Goal: Task Accomplishment & Management: Manage account settings

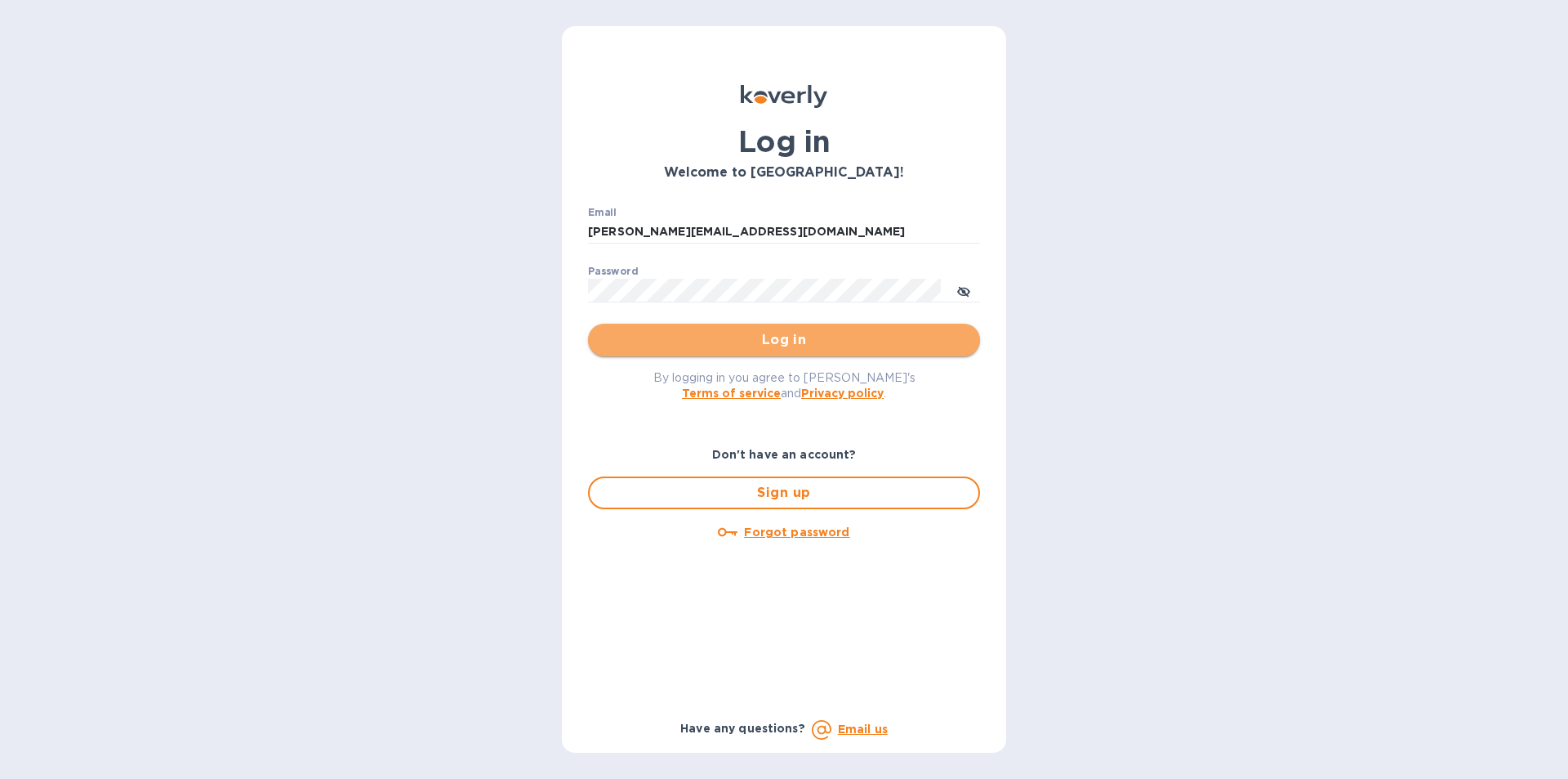
click at [761, 351] on button "Log in" at bounding box center [784, 340] width 392 height 33
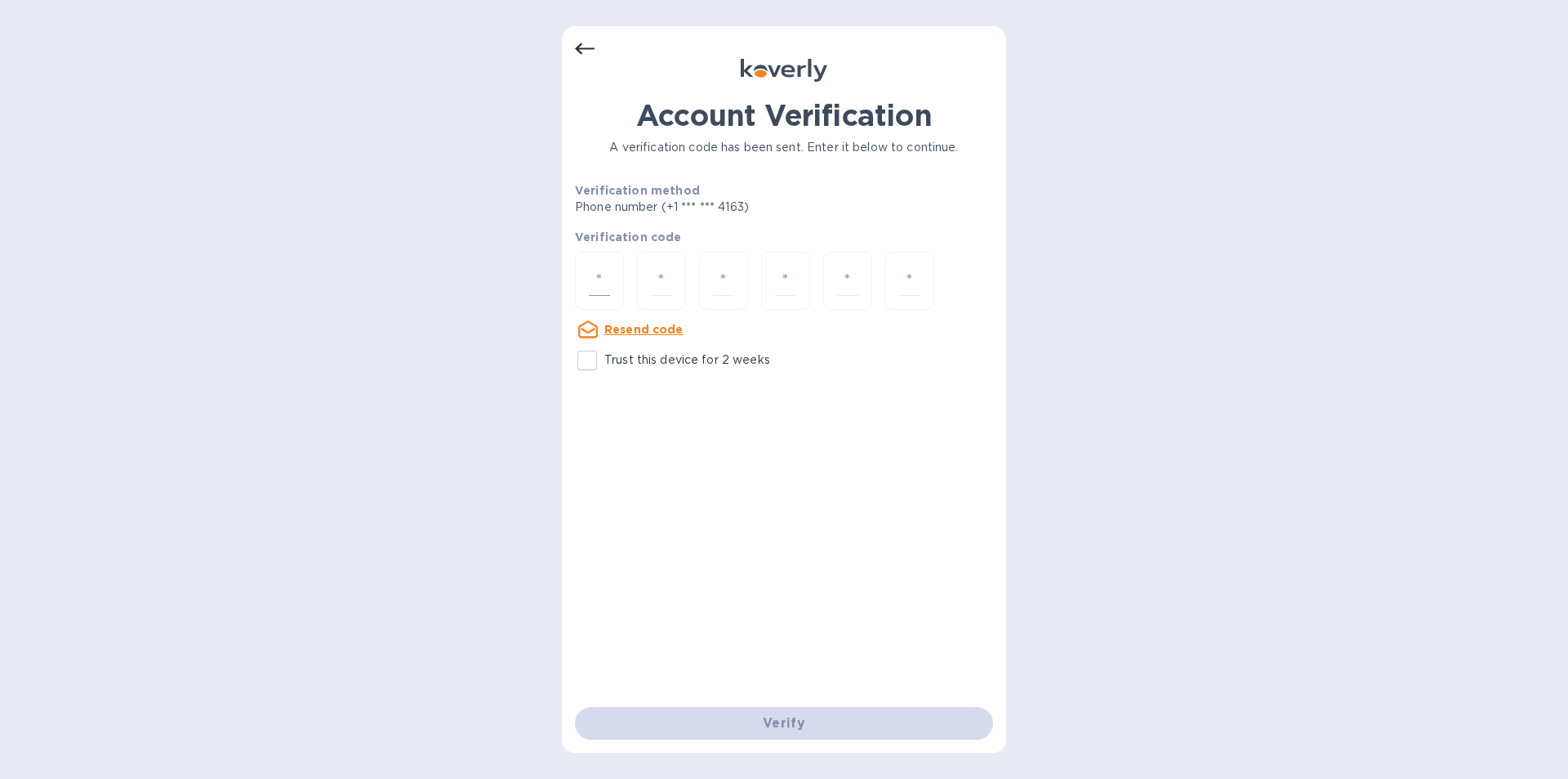
click at [599, 284] on input "number" at bounding box center [599, 281] width 21 height 30
type input "7"
type input "1"
type input "7"
type input "3"
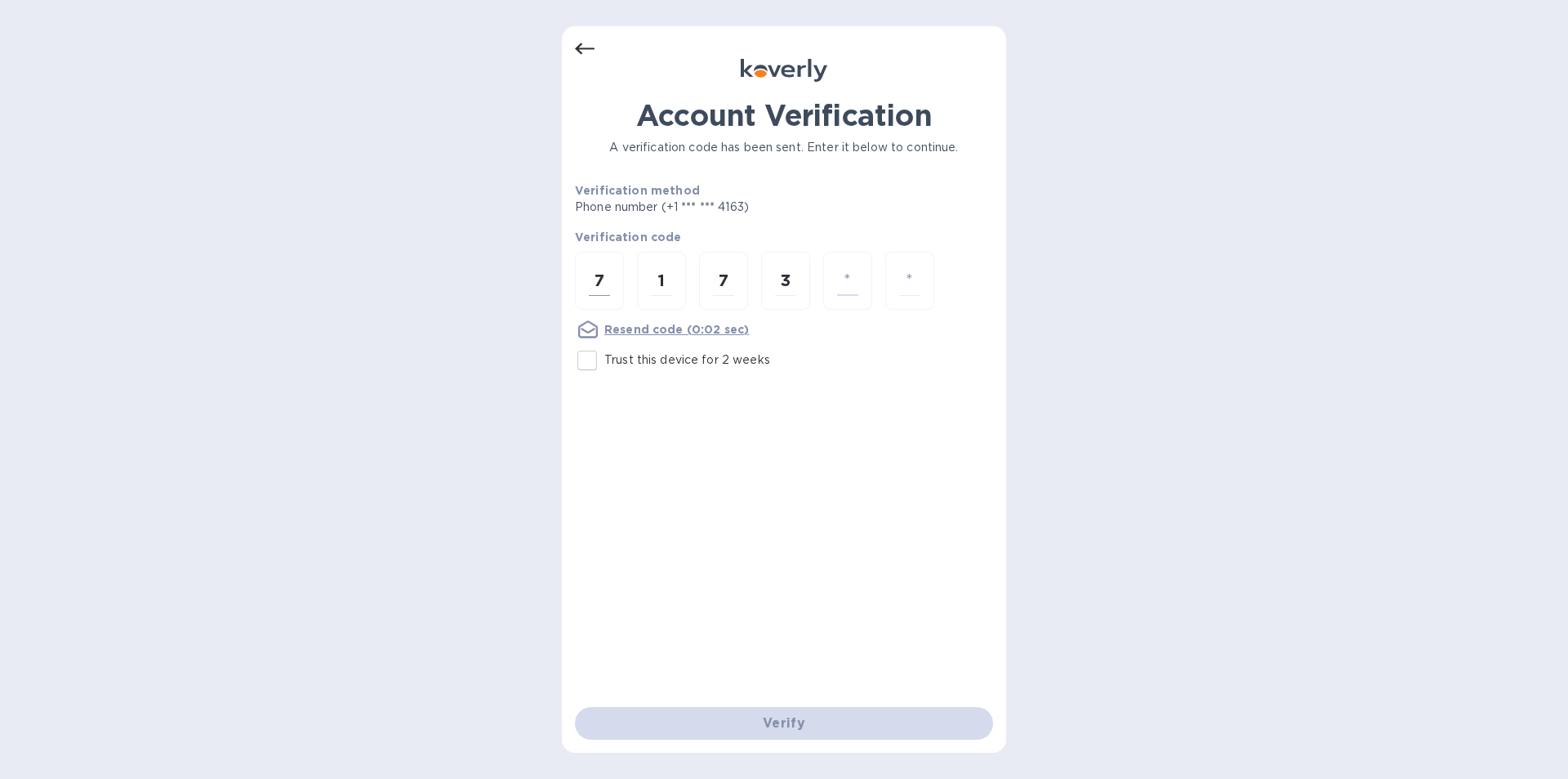
type input "3"
type input "9"
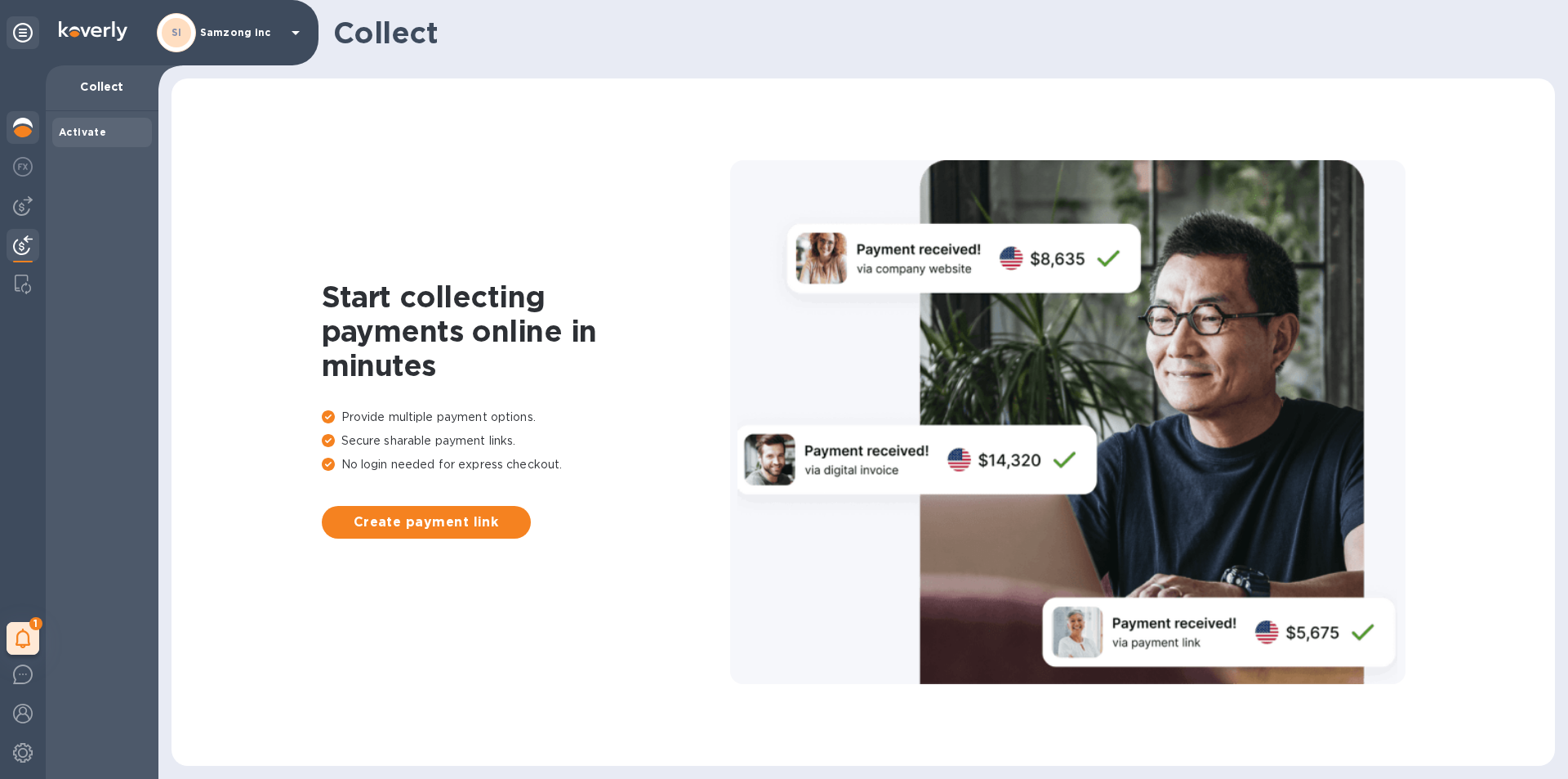
click at [26, 119] on img at bounding box center [23, 128] width 20 height 20
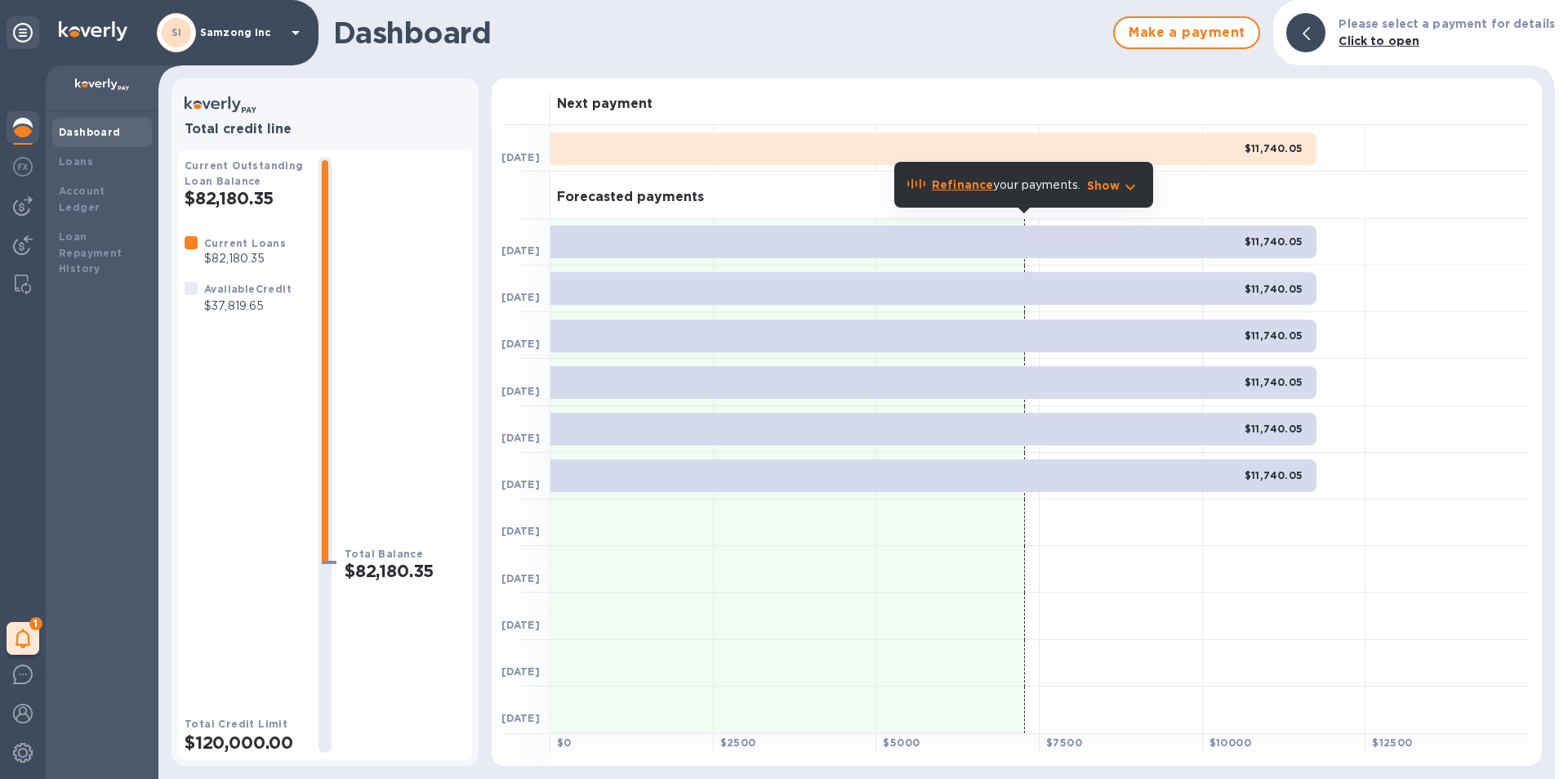
click at [26, 123] on img at bounding box center [23, 128] width 20 height 20
click at [392, 29] on h1 "Dashboard" at bounding box center [719, 33] width 772 height 34
click at [14, 128] on img at bounding box center [23, 128] width 20 height 20
click at [14, 153] on div at bounding box center [23, 168] width 33 height 36
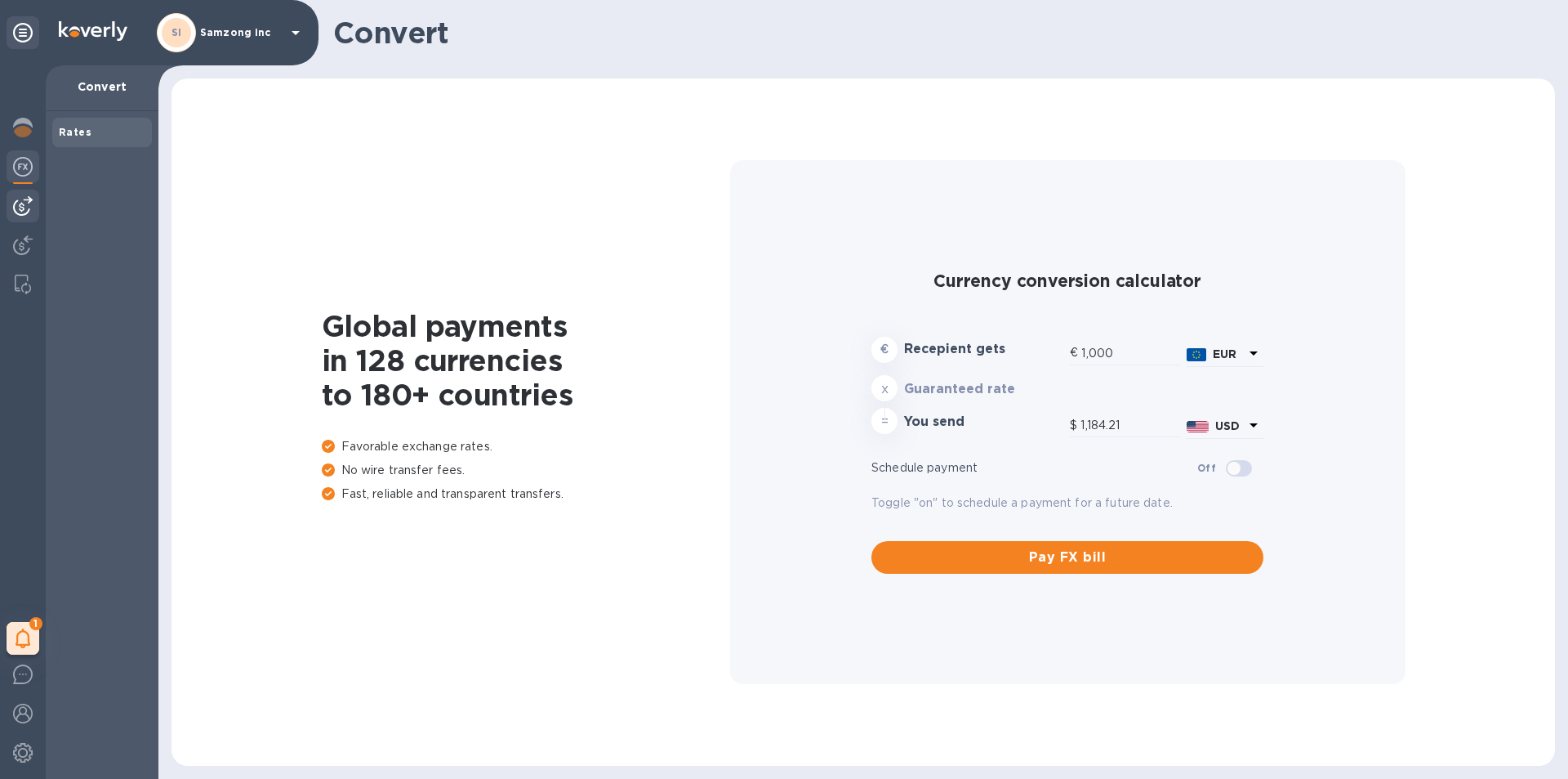
click at [25, 208] on img at bounding box center [23, 206] width 20 height 20
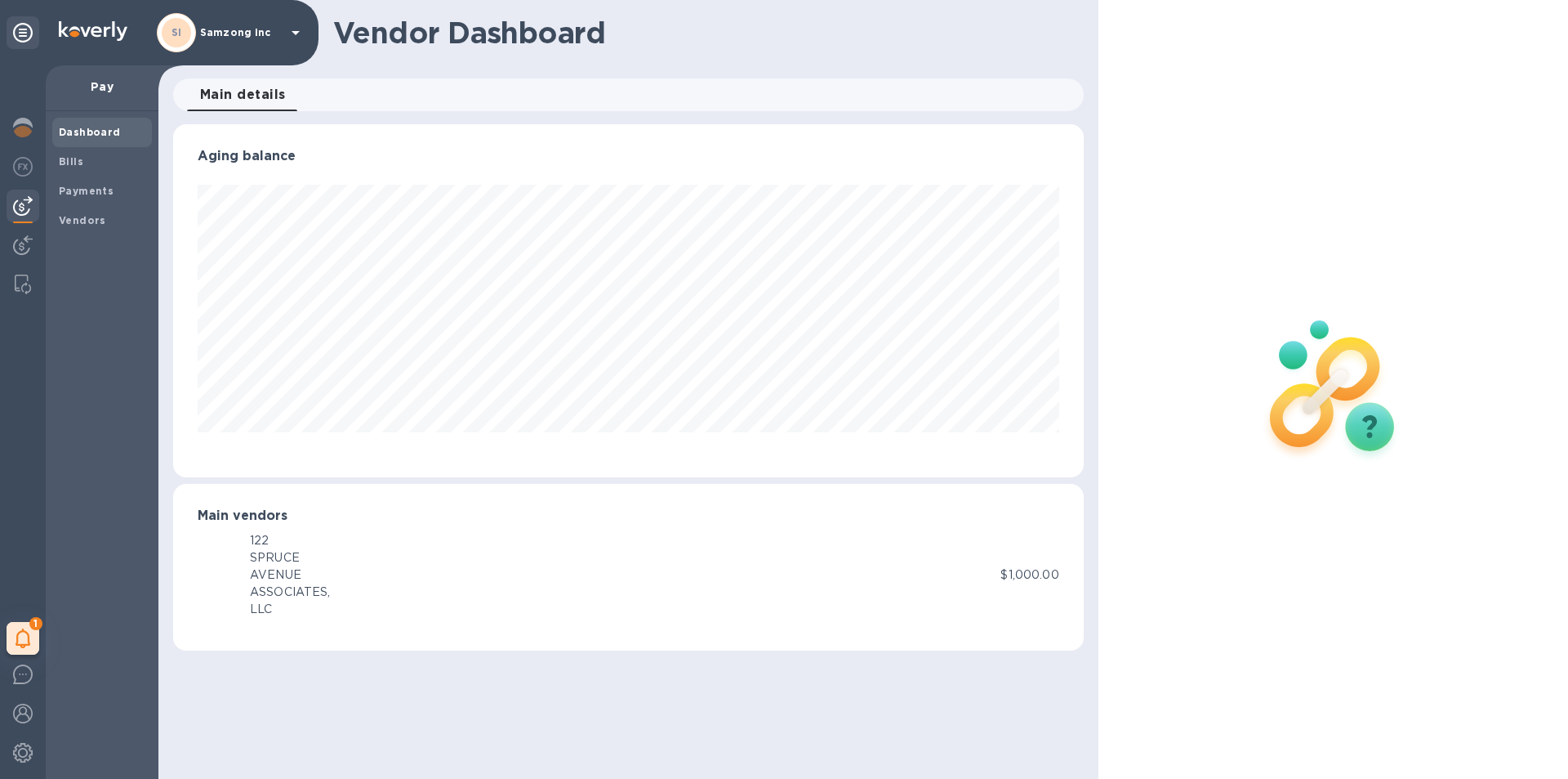
scroll to position [353, 909]
click at [80, 159] on b "Bills" at bounding box center [71, 161] width 25 height 12
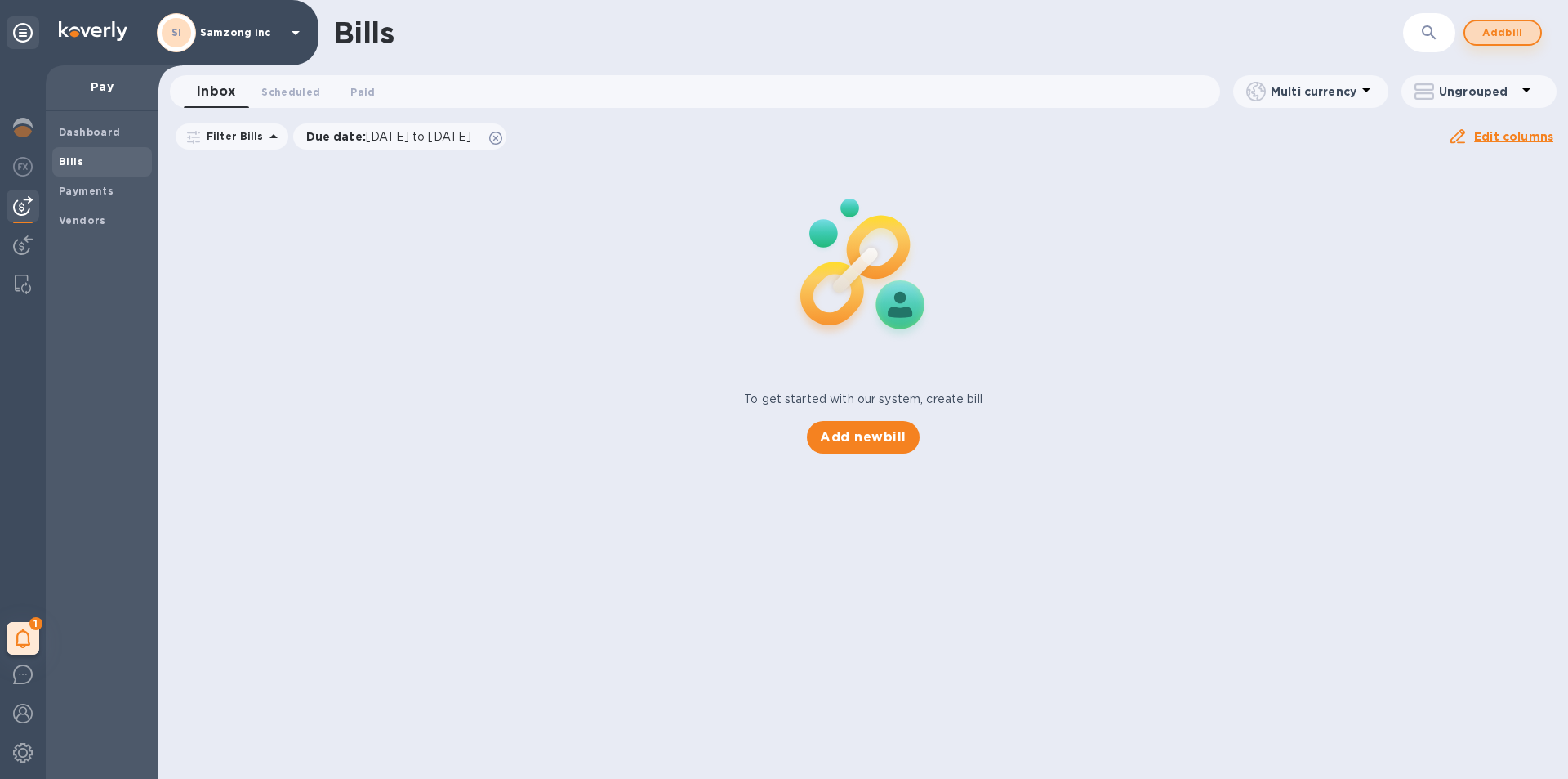
click at [1508, 27] on span "Add bill" at bounding box center [1502, 33] width 49 height 20
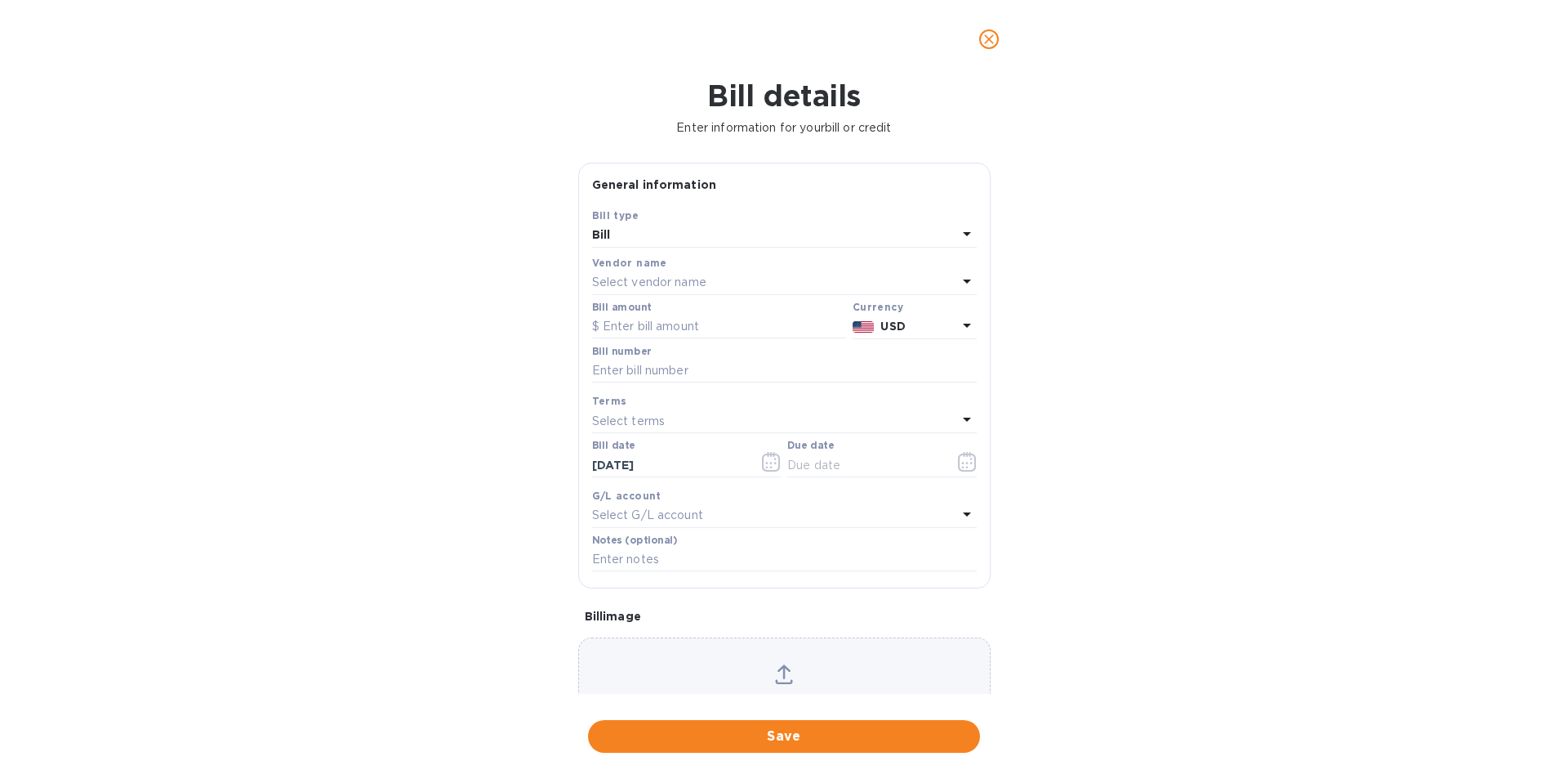
click at [710, 222] on div "Bill type" at bounding box center [784, 215] width 385 height 17
click at [772, 271] on div "Select vendor name" at bounding box center [774, 282] width 365 height 23
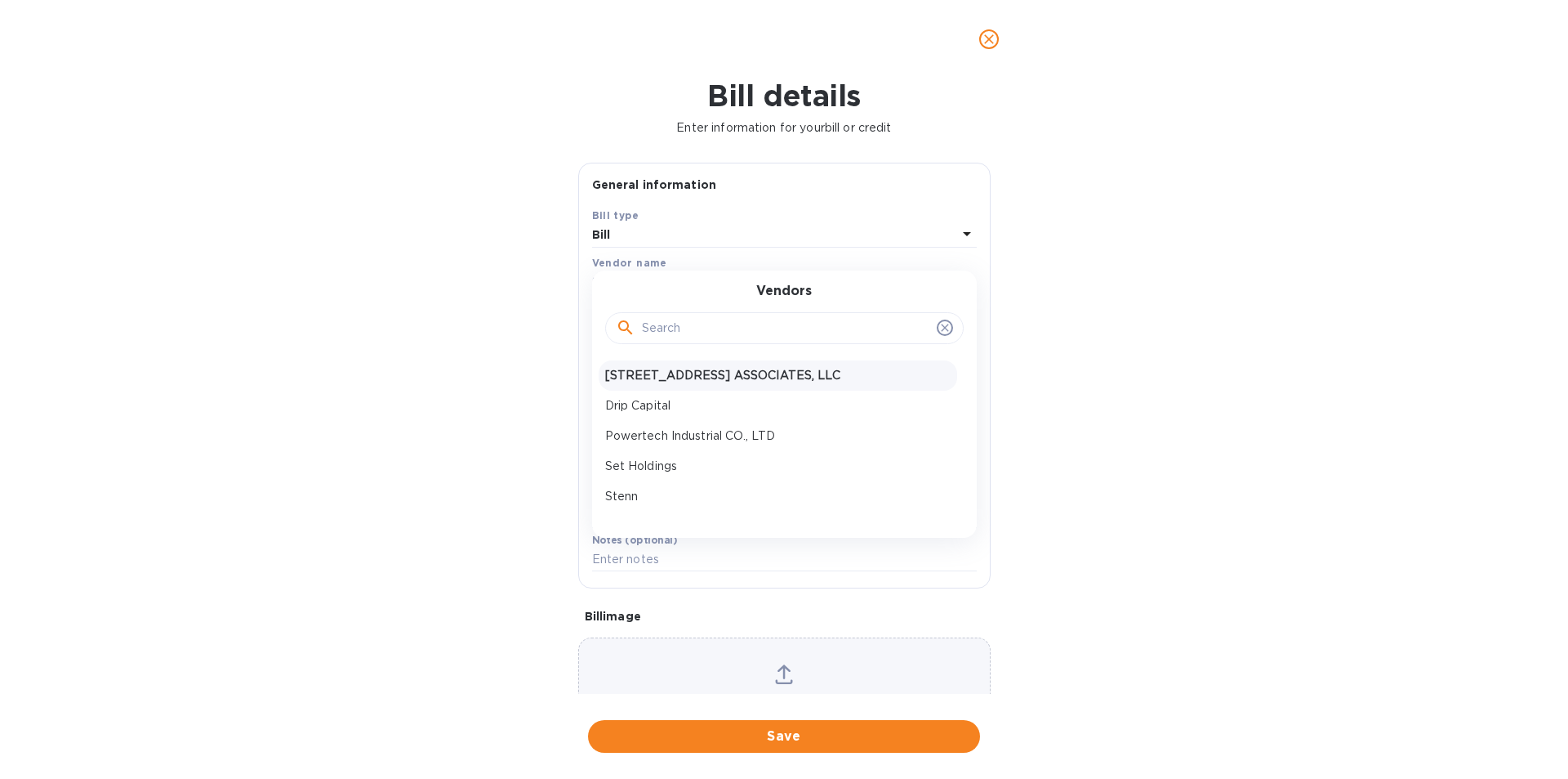
click at [735, 378] on p "[STREET_ADDRESS] ASSOCIATES, LLC" at bounding box center [779, 375] width 346 height 17
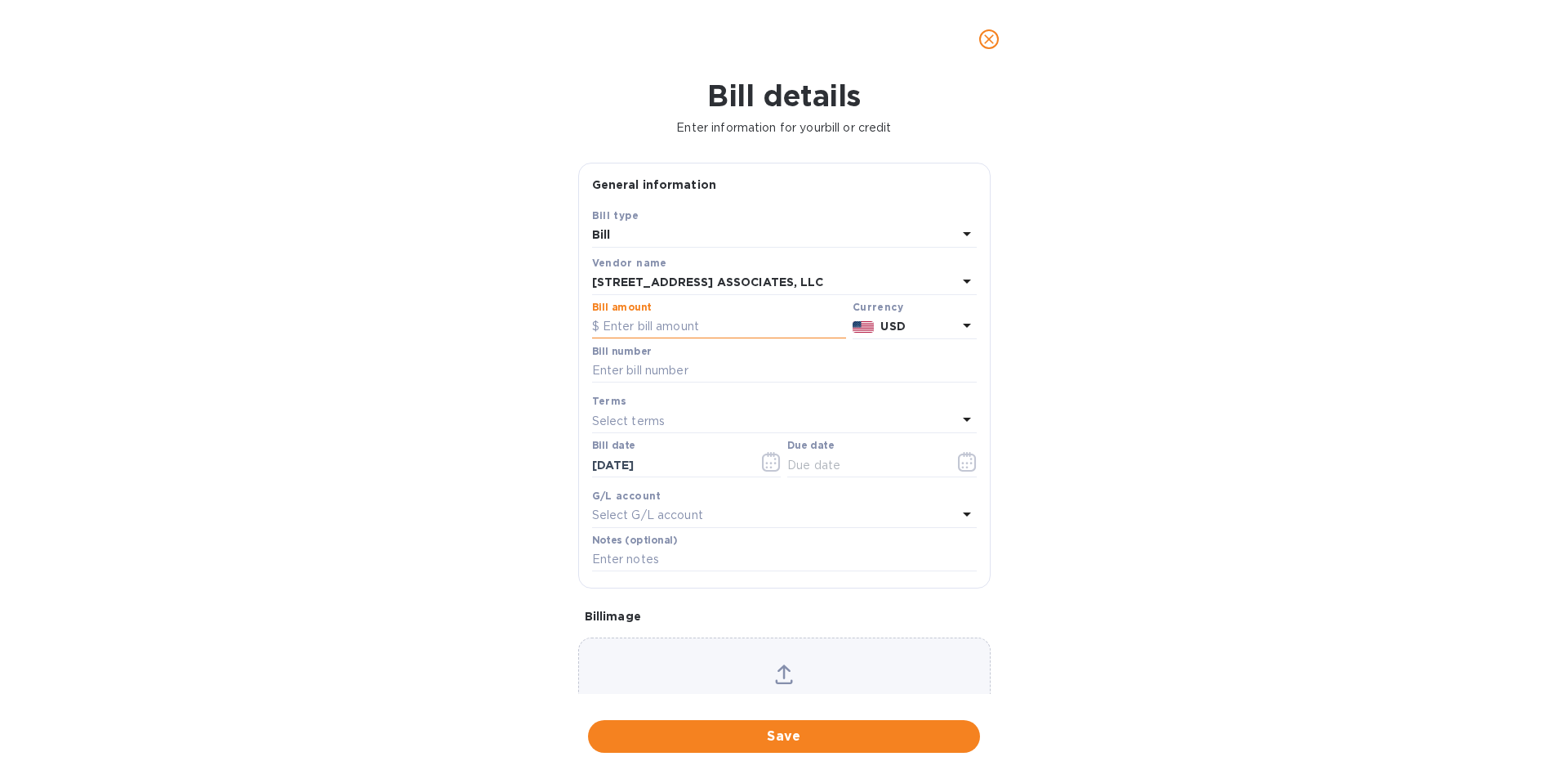
click at [724, 322] on input "text" at bounding box center [719, 327] width 254 height 25
type input "65,000"
click at [696, 363] on input "text" at bounding box center [784, 371] width 385 height 25
click at [719, 369] on input "text" at bounding box center [784, 371] width 385 height 25
type input "524562"
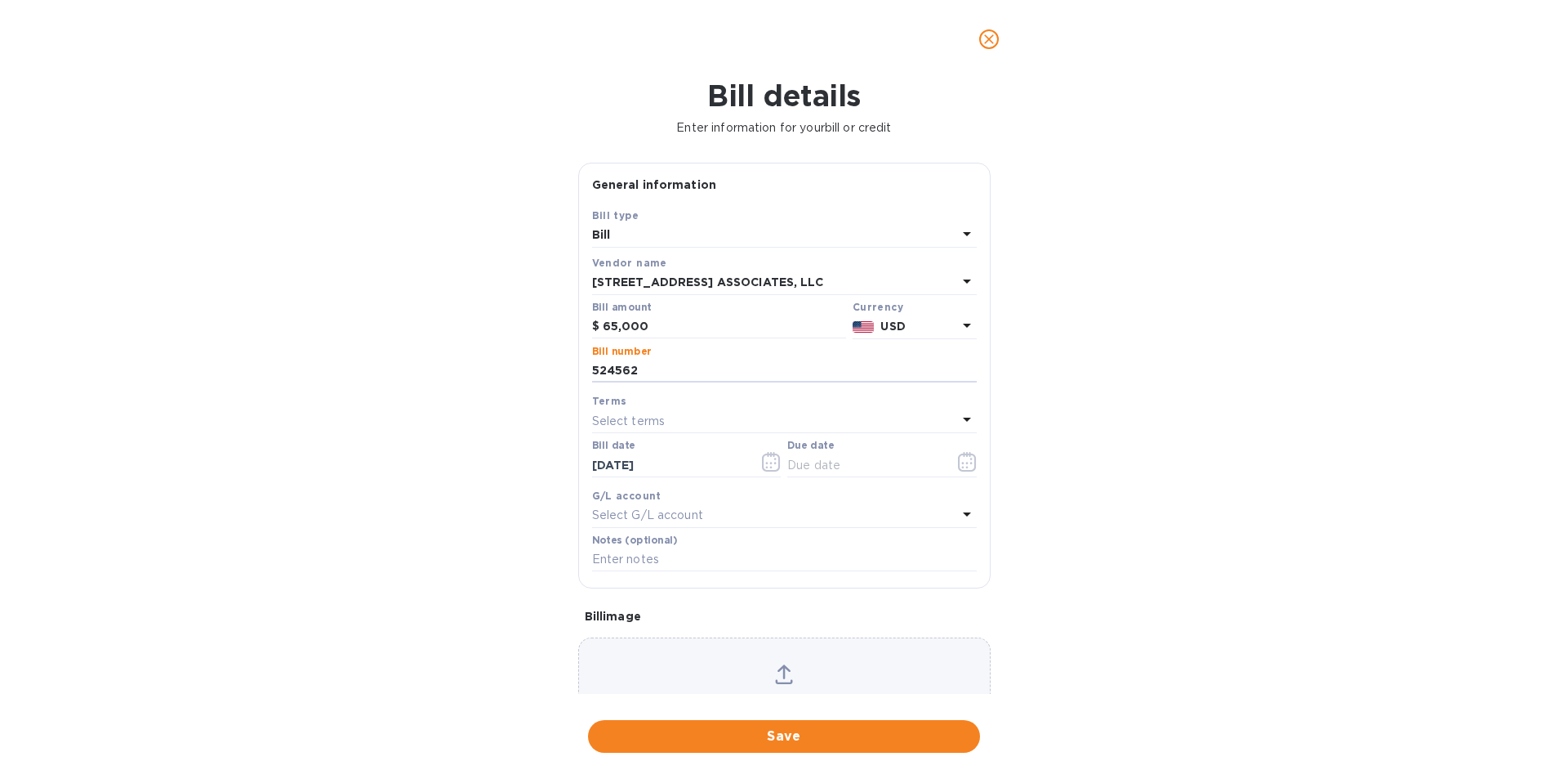
click at [696, 412] on div "Select terms" at bounding box center [774, 420] width 365 height 23
click at [472, 452] on div "Bill details Enter information for your bill or credit General information Save…" at bounding box center [784, 428] width 1568 height 700
click at [855, 467] on input "text" at bounding box center [864, 465] width 154 height 25
click at [958, 458] on icon "button" at bounding box center [967, 462] width 19 height 20
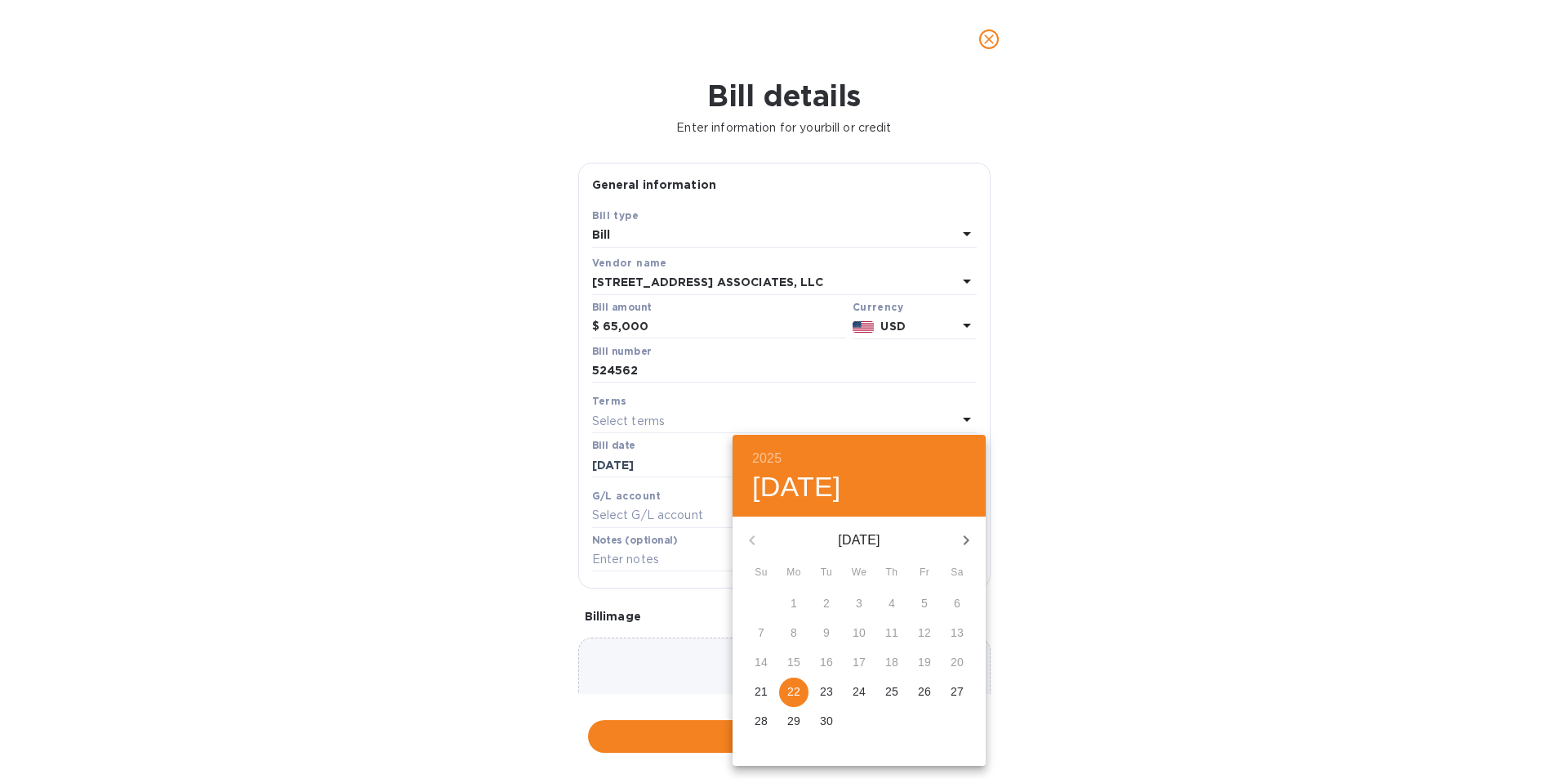
click at [794, 687] on p "22" at bounding box center [793, 691] width 13 height 16
type input "[DATE]"
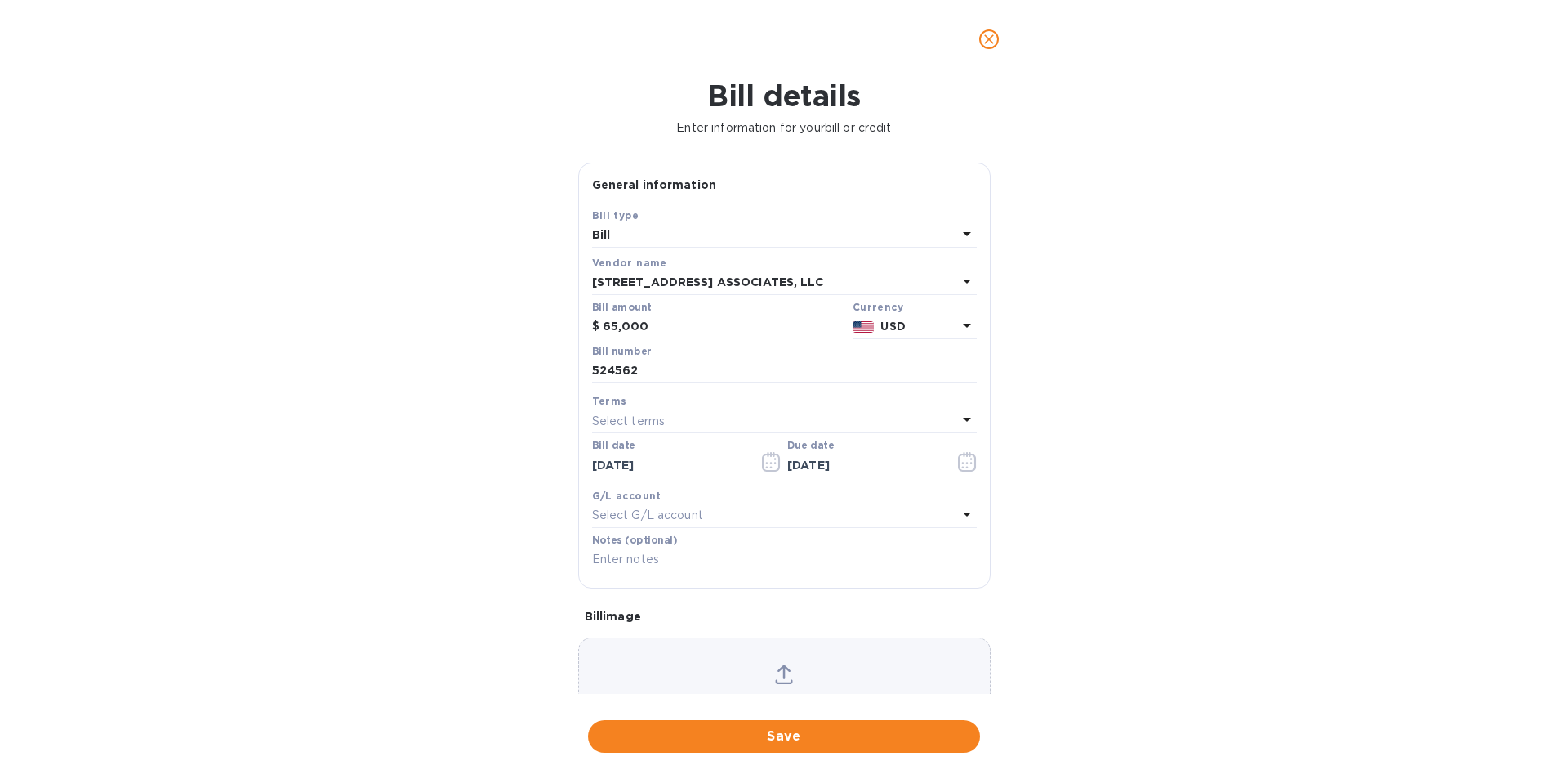
click at [782, 677] on icon at bounding box center [784, 671] width 13 height 15
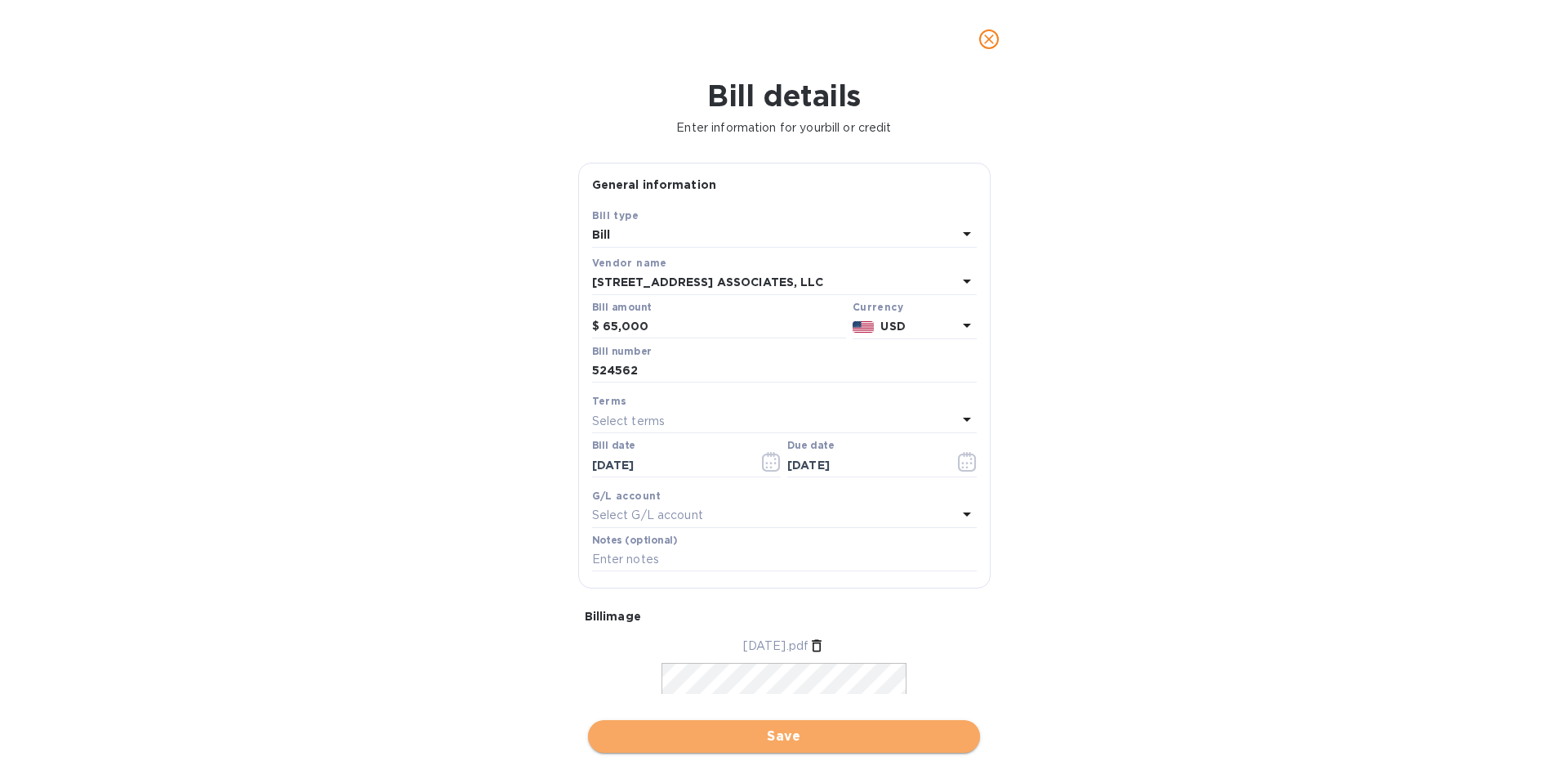
click at [785, 733] on span "Save" at bounding box center [784, 736] width 366 height 20
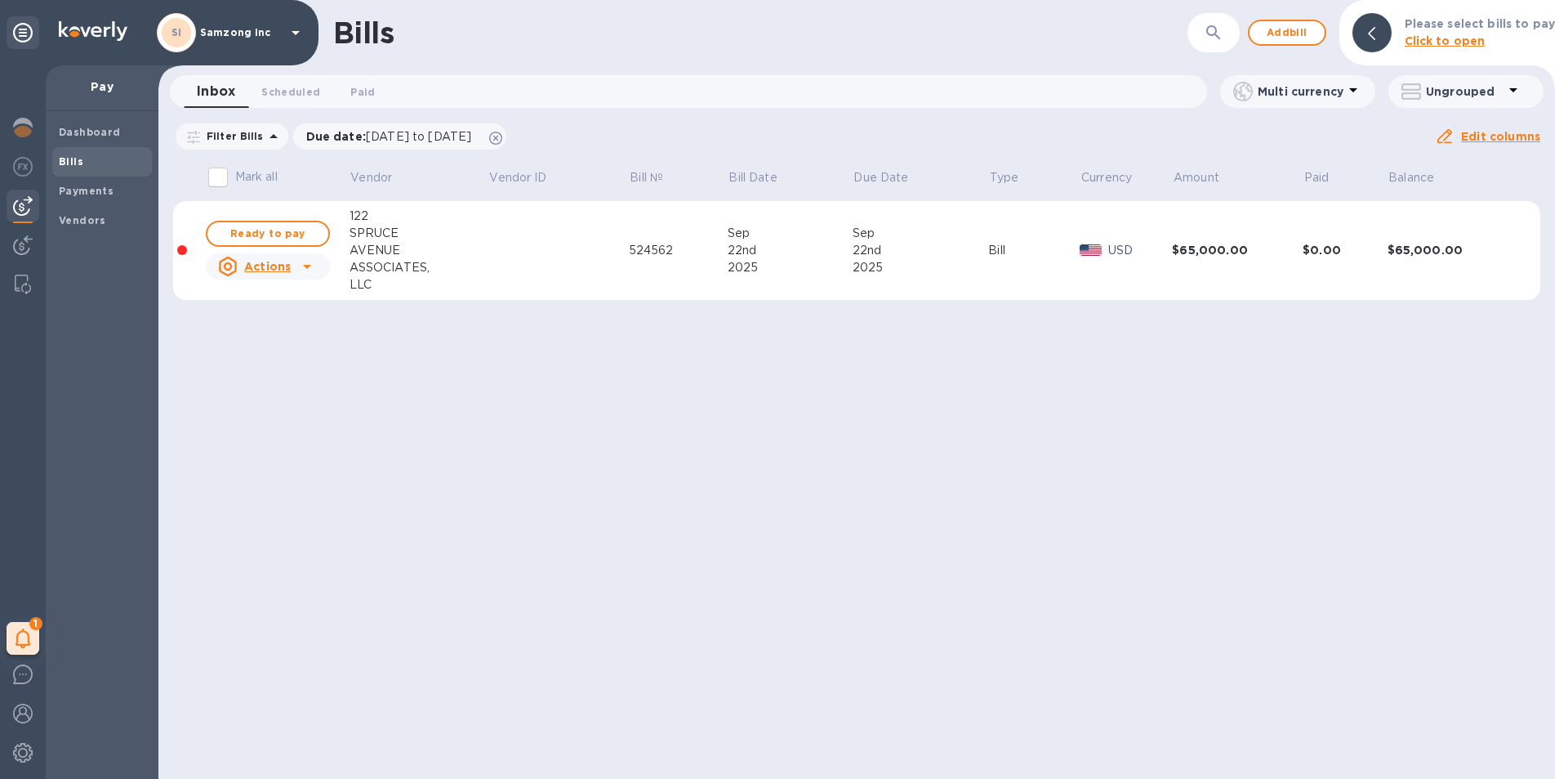
click at [305, 263] on icon at bounding box center [307, 267] width 20 height 20
click at [258, 239] on div at bounding box center [784, 389] width 1568 height 779
click at [270, 230] on span "Ready to pay" at bounding box center [268, 234] width 95 height 20
checkbox input "true"
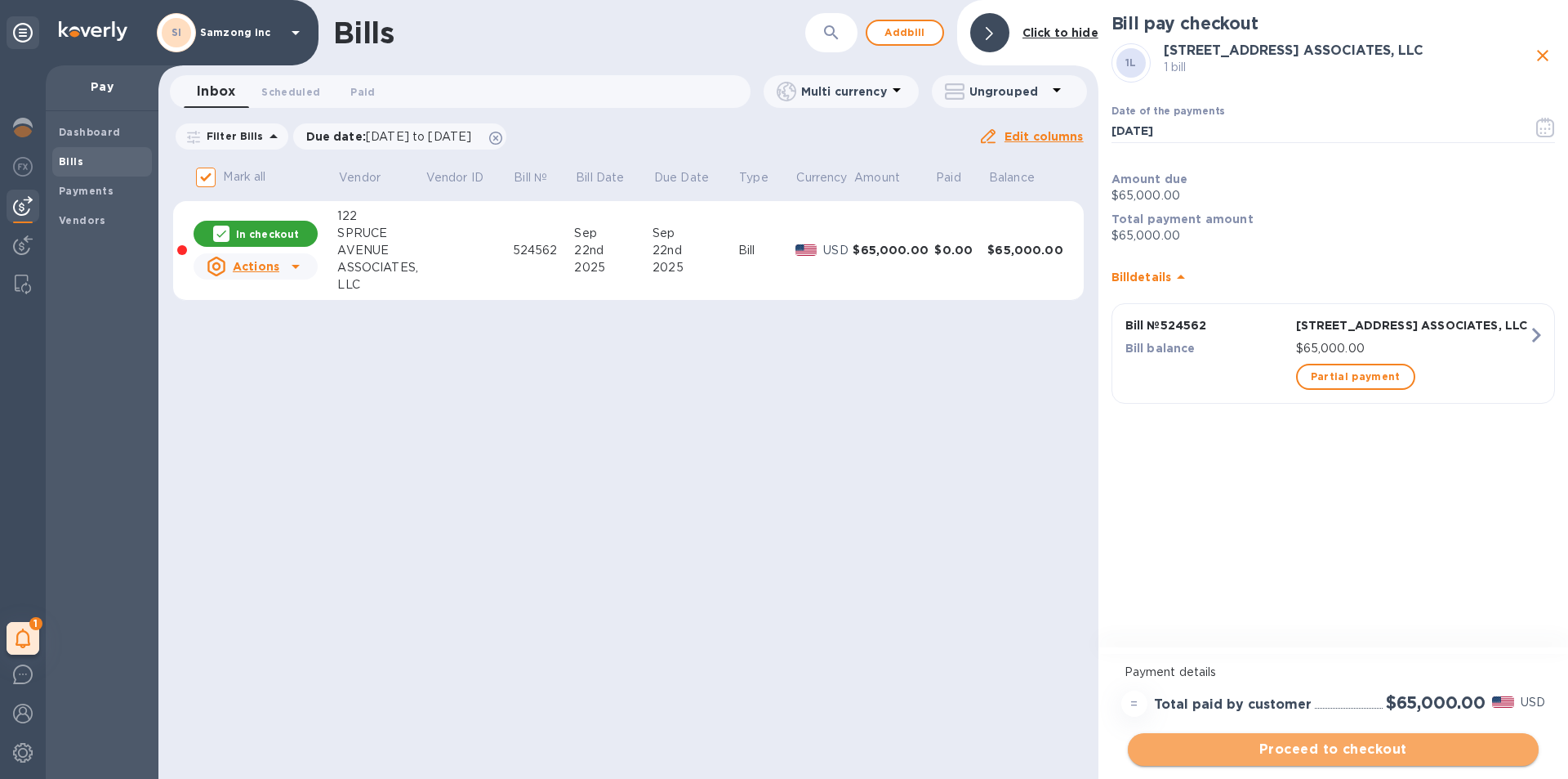
click at [1327, 753] on span "Proceed to checkout" at bounding box center [1333, 750] width 385 height 20
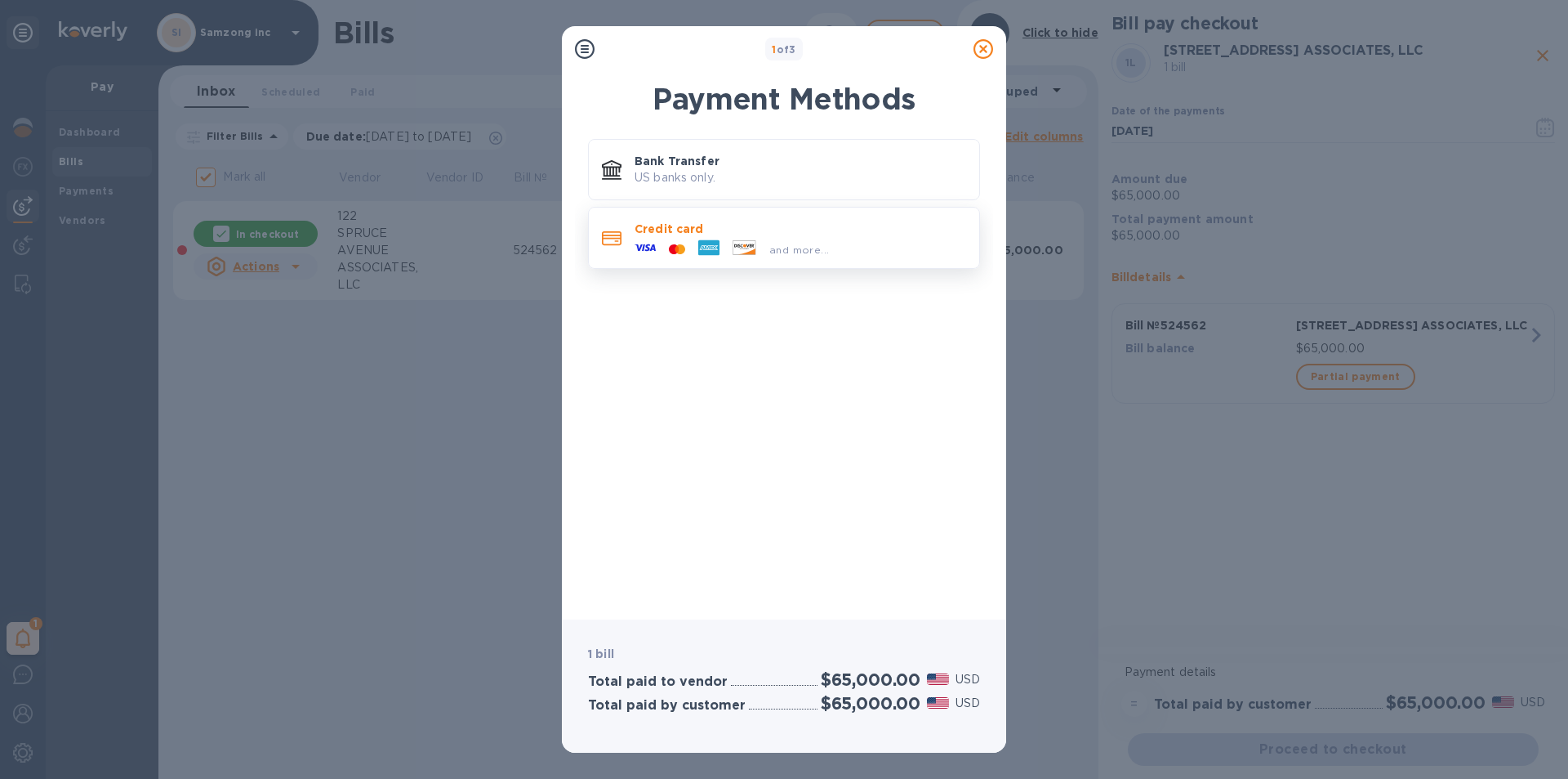
click at [747, 226] on p "Credit card" at bounding box center [800, 229] width 332 height 16
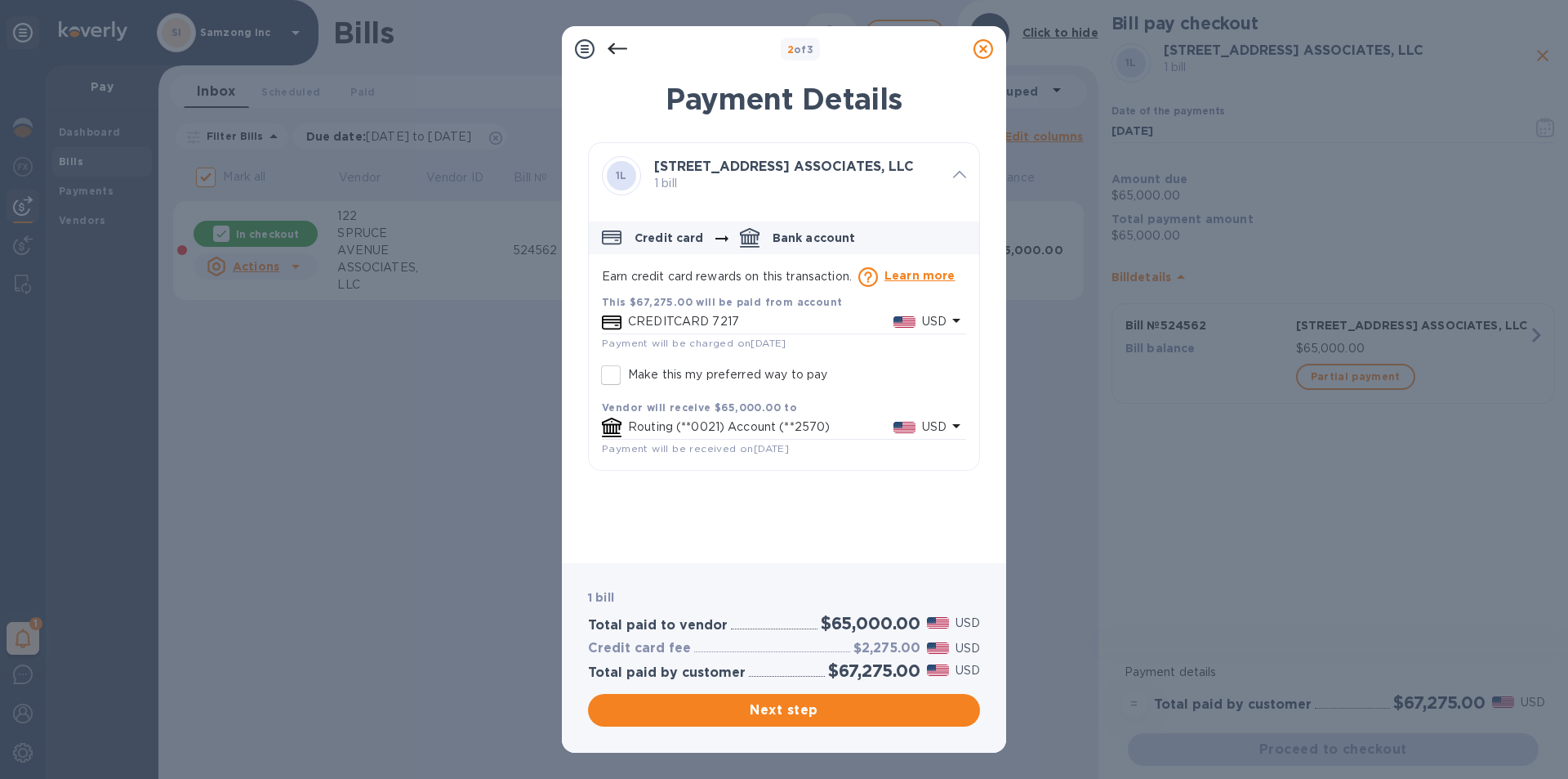
click at [620, 42] on icon at bounding box center [618, 49] width 20 height 20
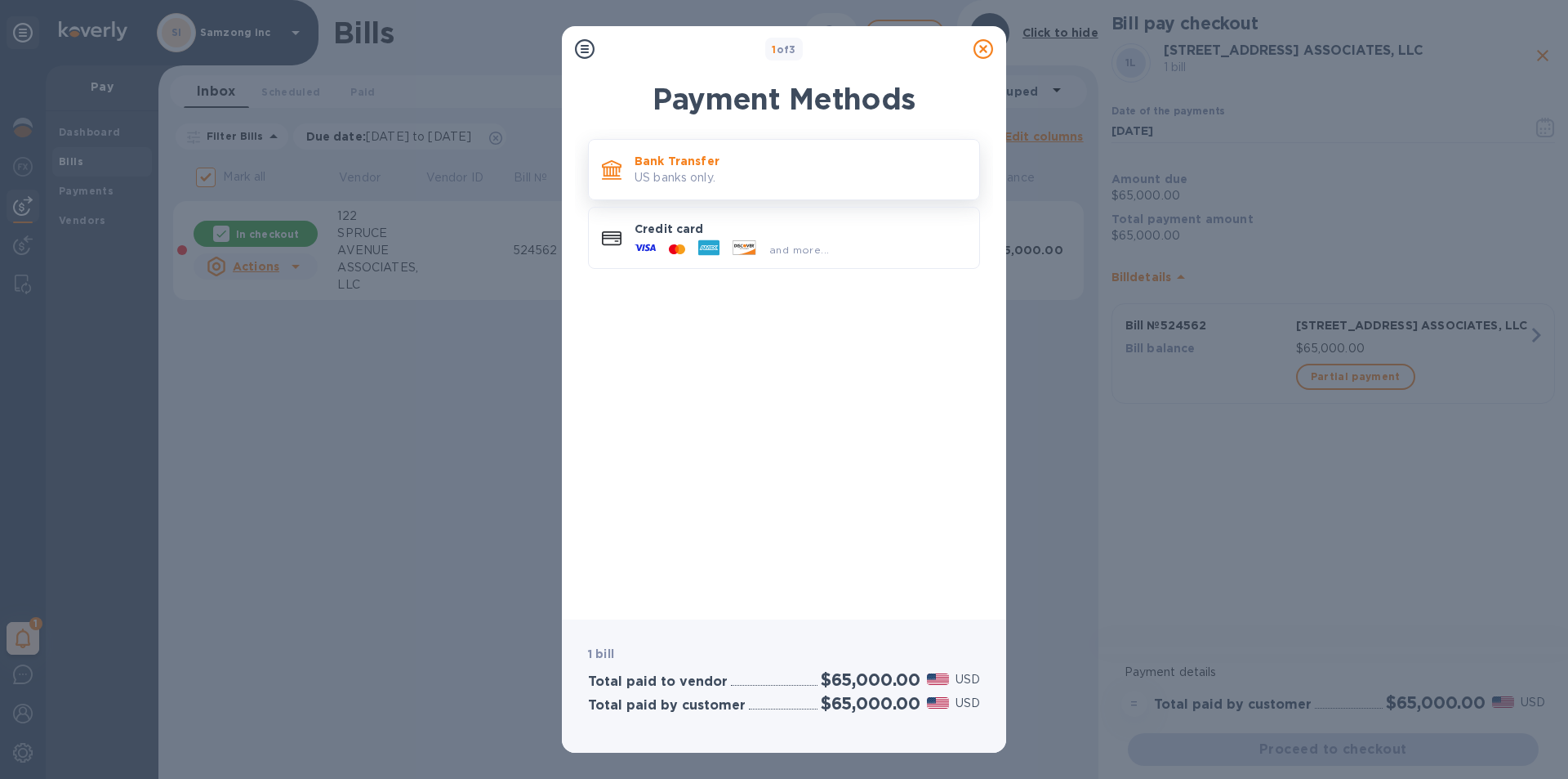
click at [717, 150] on div "Bank Transfer US banks only." at bounding box center [799, 169] width 345 height 47
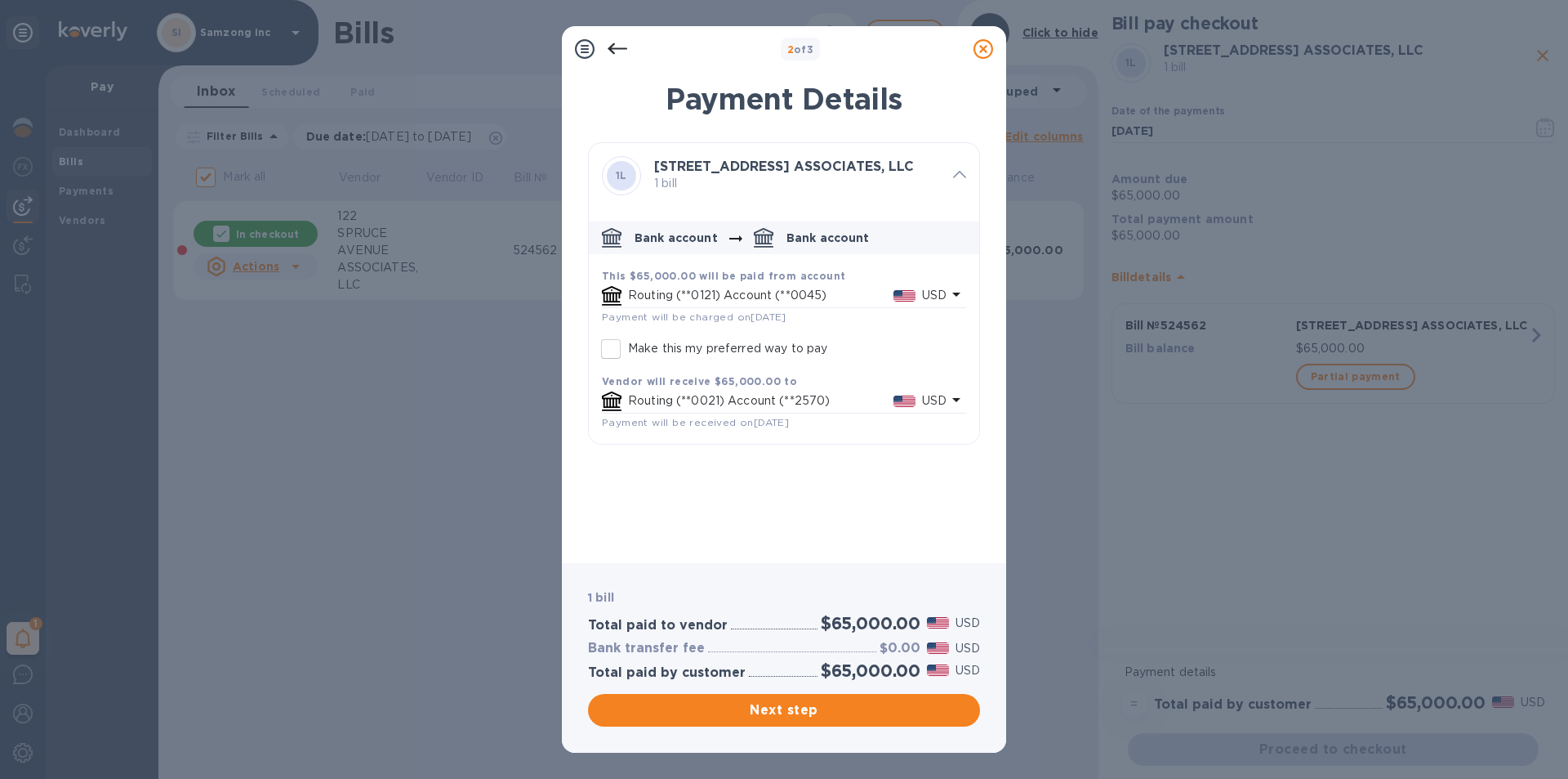
click at [615, 49] on icon at bounding box center [618, 48] width 20 height 11
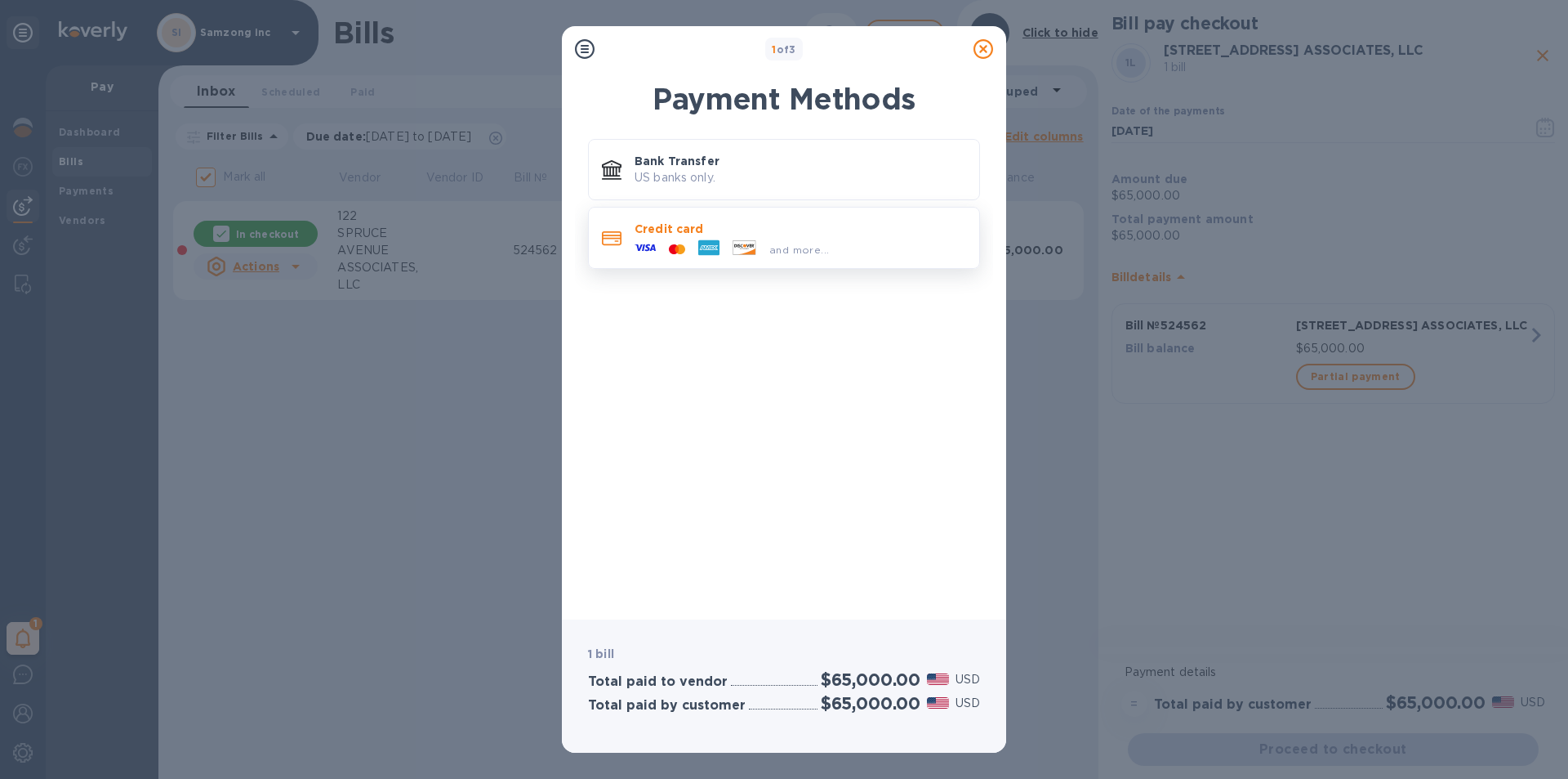
click at [773, 224] on p "Credit card" at bounding box center [800, 229] width 332 height 16
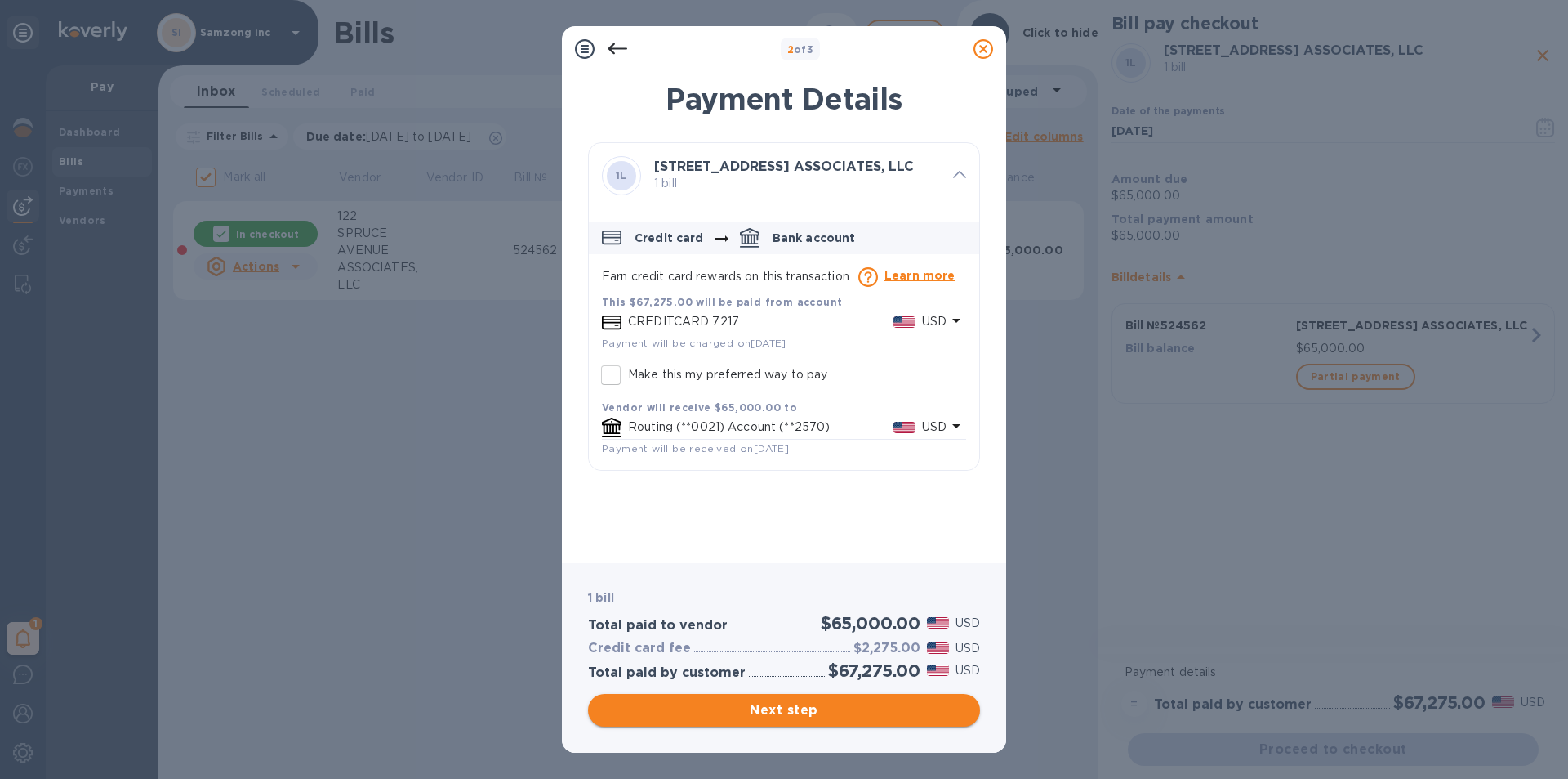
click at [745, 709] on span "Next step" at bounding box center [784, 710] width 366 height 20
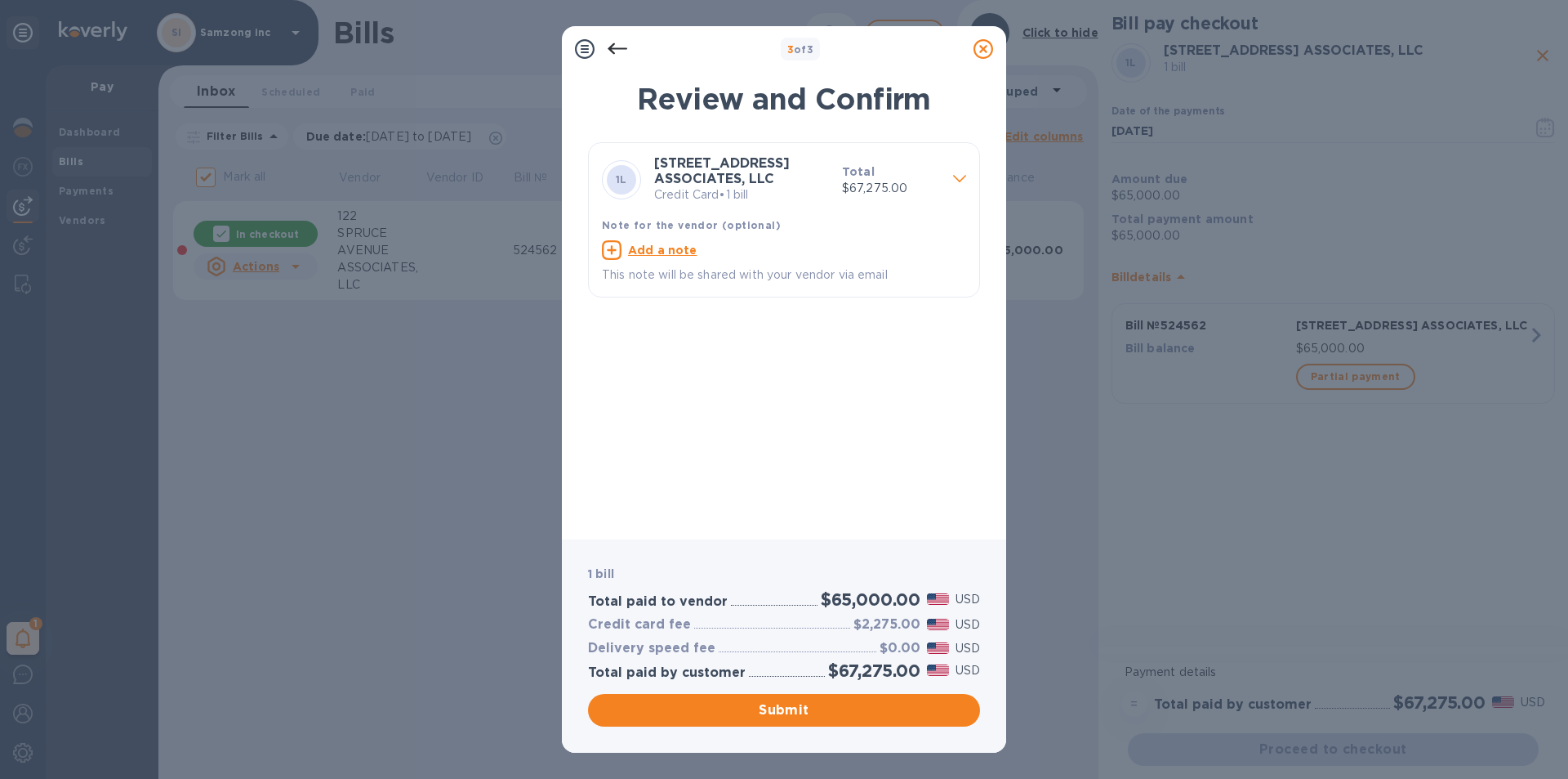
click at [616, 42] on icon at bounding box center [618, 49] width 20 height 20
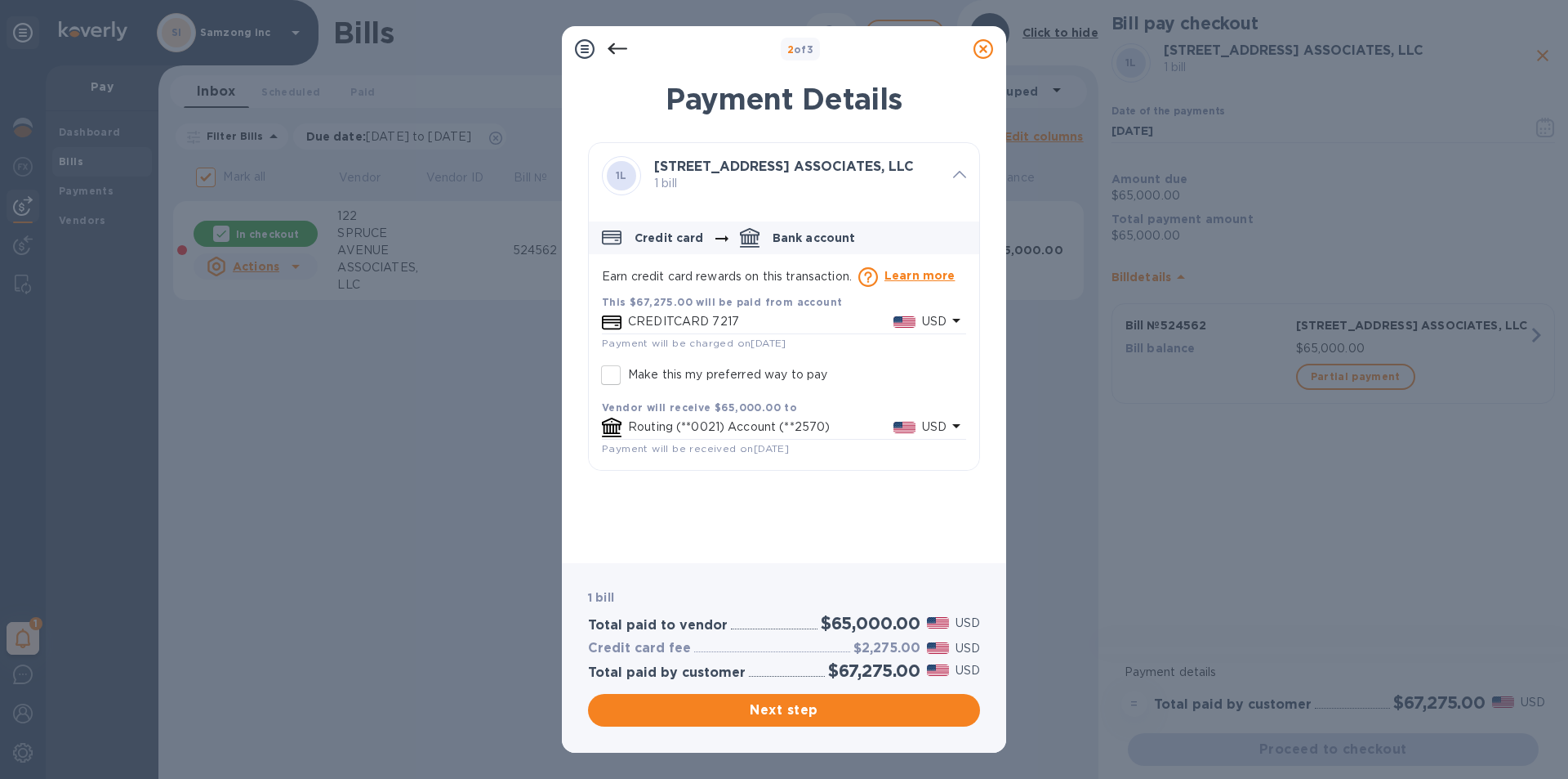
click at [588, 51] on icon at bounding box center [585, 49] width 20 height 20
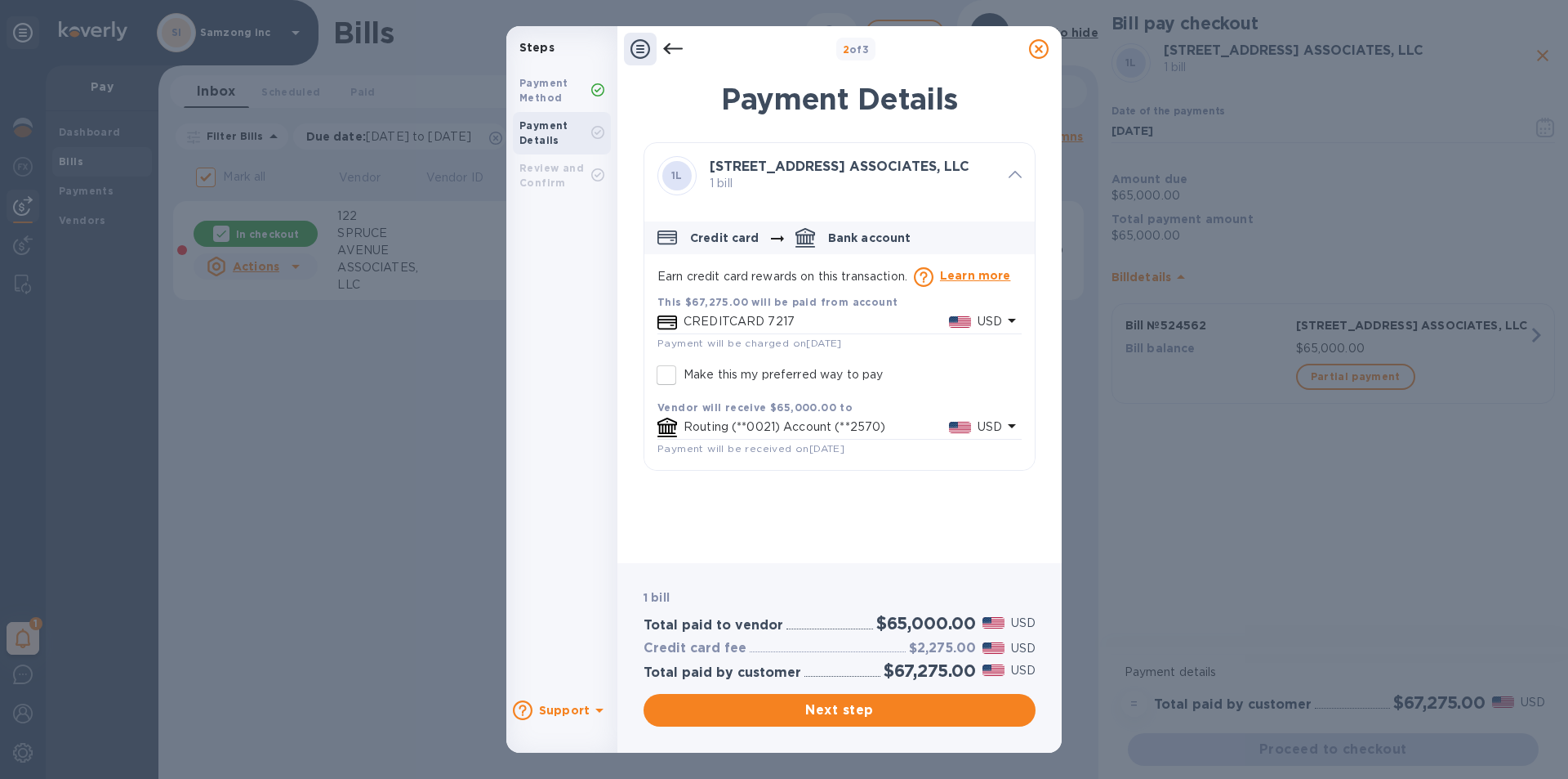
click at [552, 84] on b "Payment Method" at bounding box center [544, 90] width 49 height 27
click at [666, 42] on icon at bounding box center [674, 49] width 20 height 20
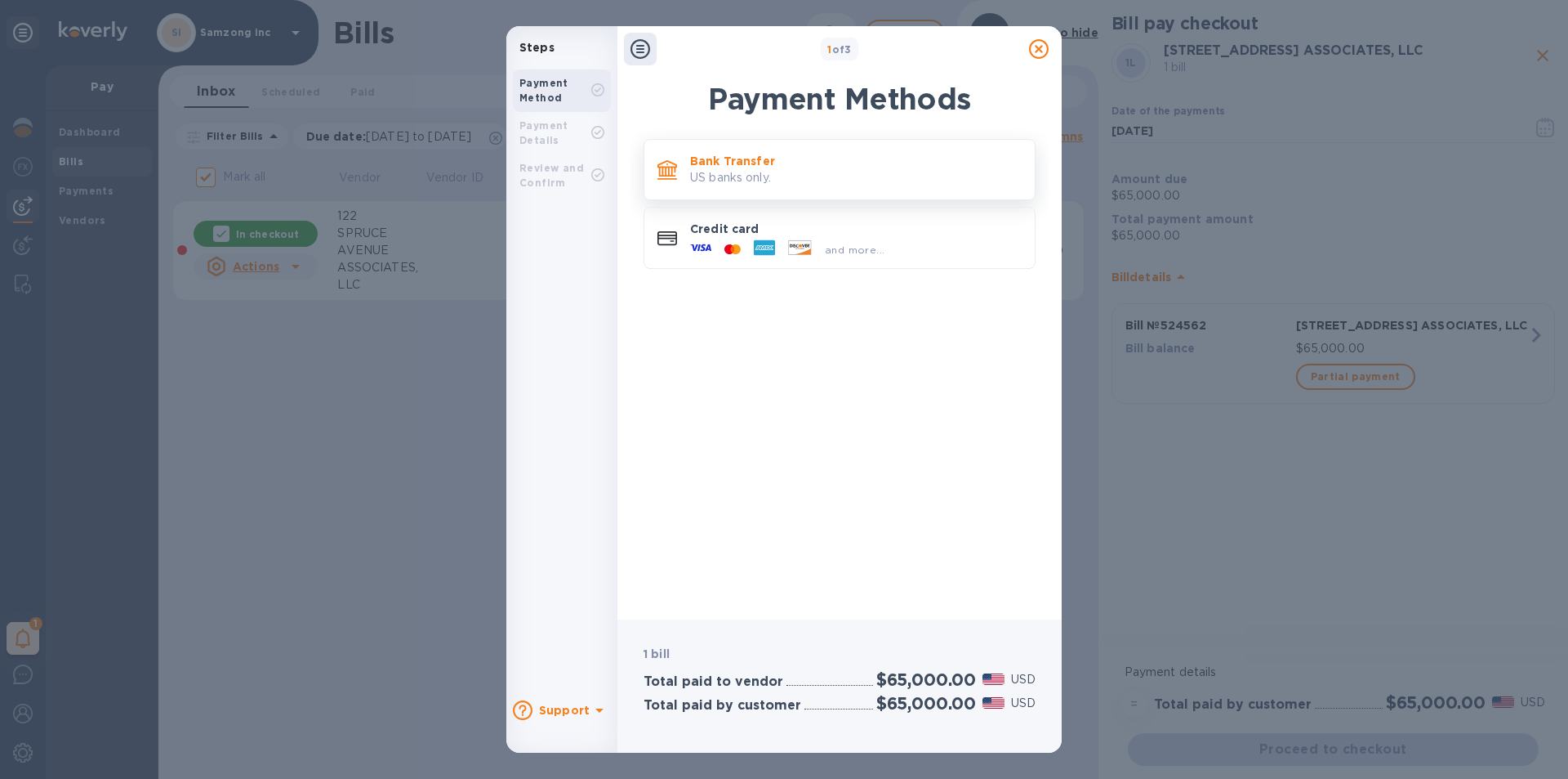
click at [819, 177] on p "US banks only." at bounding box center [856, 177] width 332 height 17
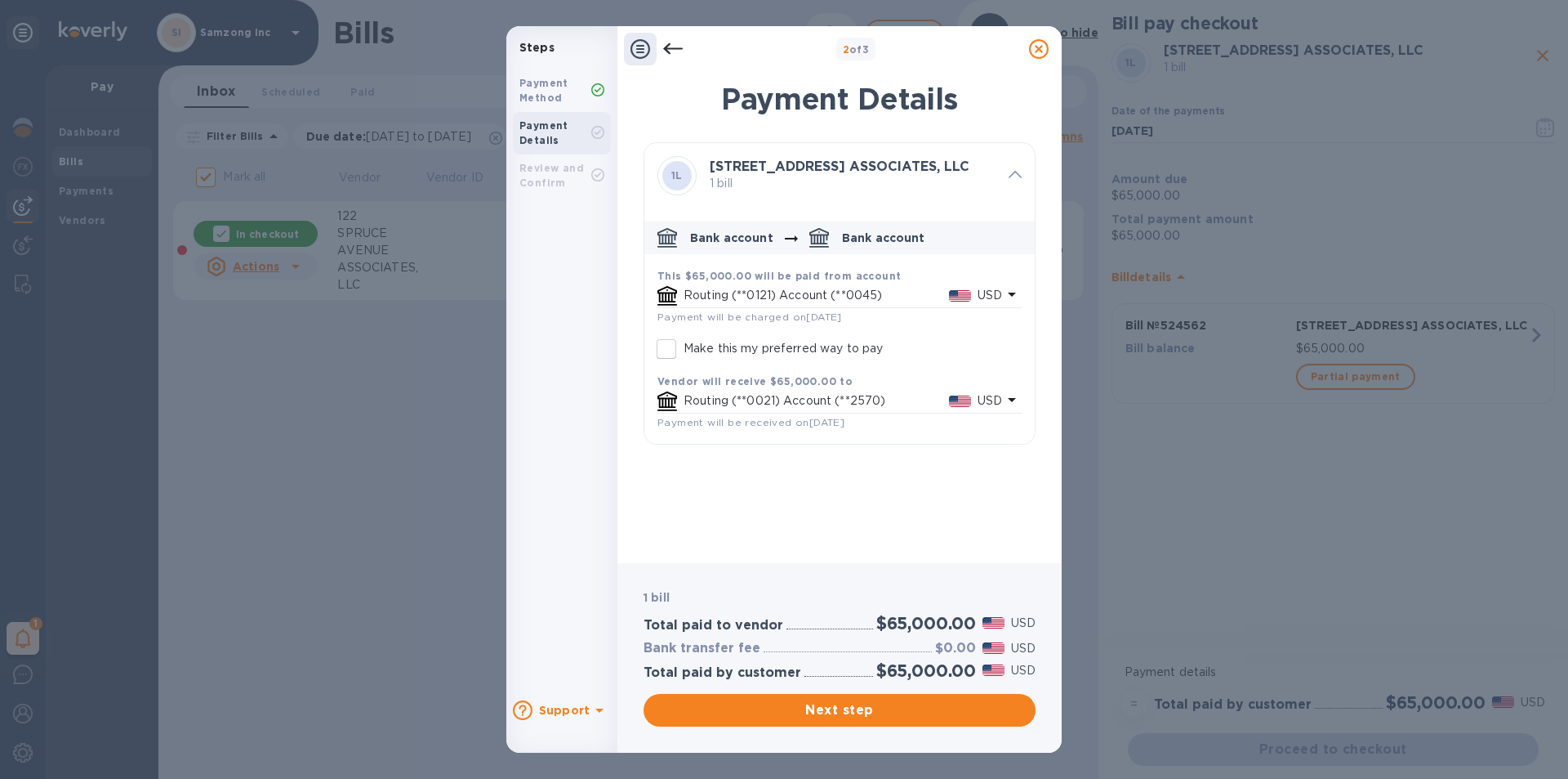
click at [675, 42] on icon at bounding box center [674, 49] width 20 height 20
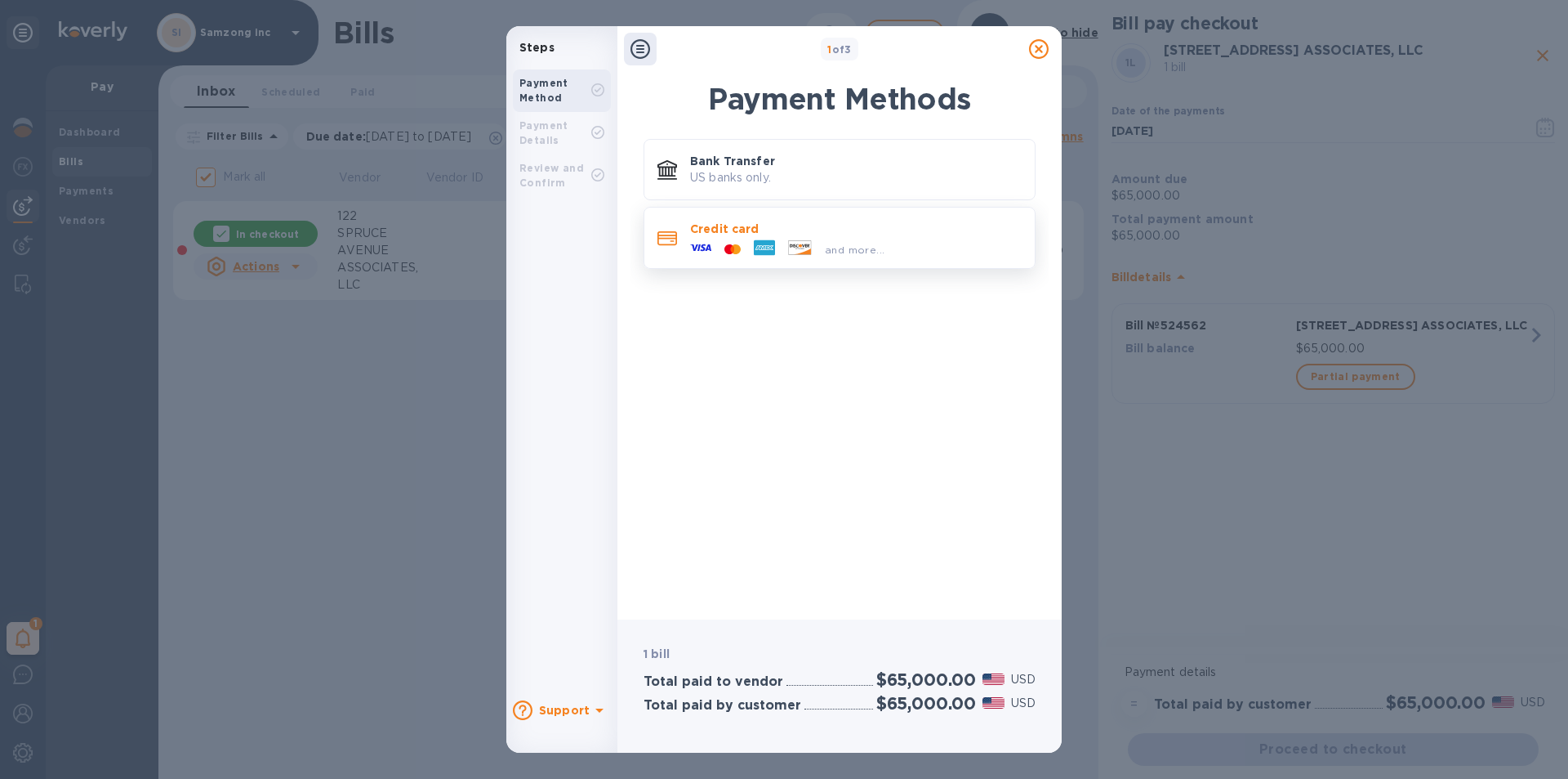
click at [877, 233] on p "Credit card" at bounding box center [856, 229] width 332 height 16
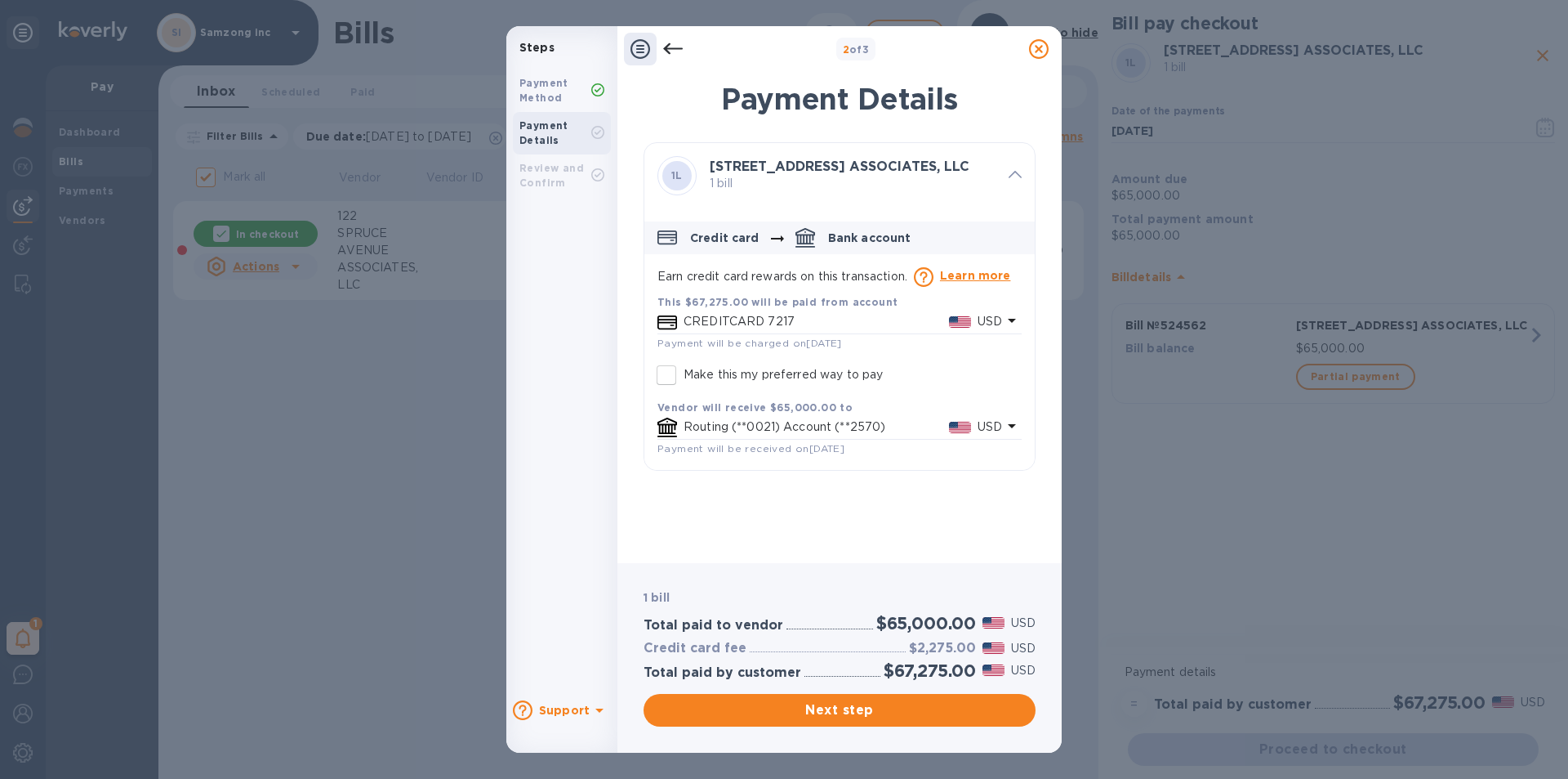
click at [740, 311] on div "CREDITCARD 7217 USD" at bounding box center [842, 322] width 325 height 24
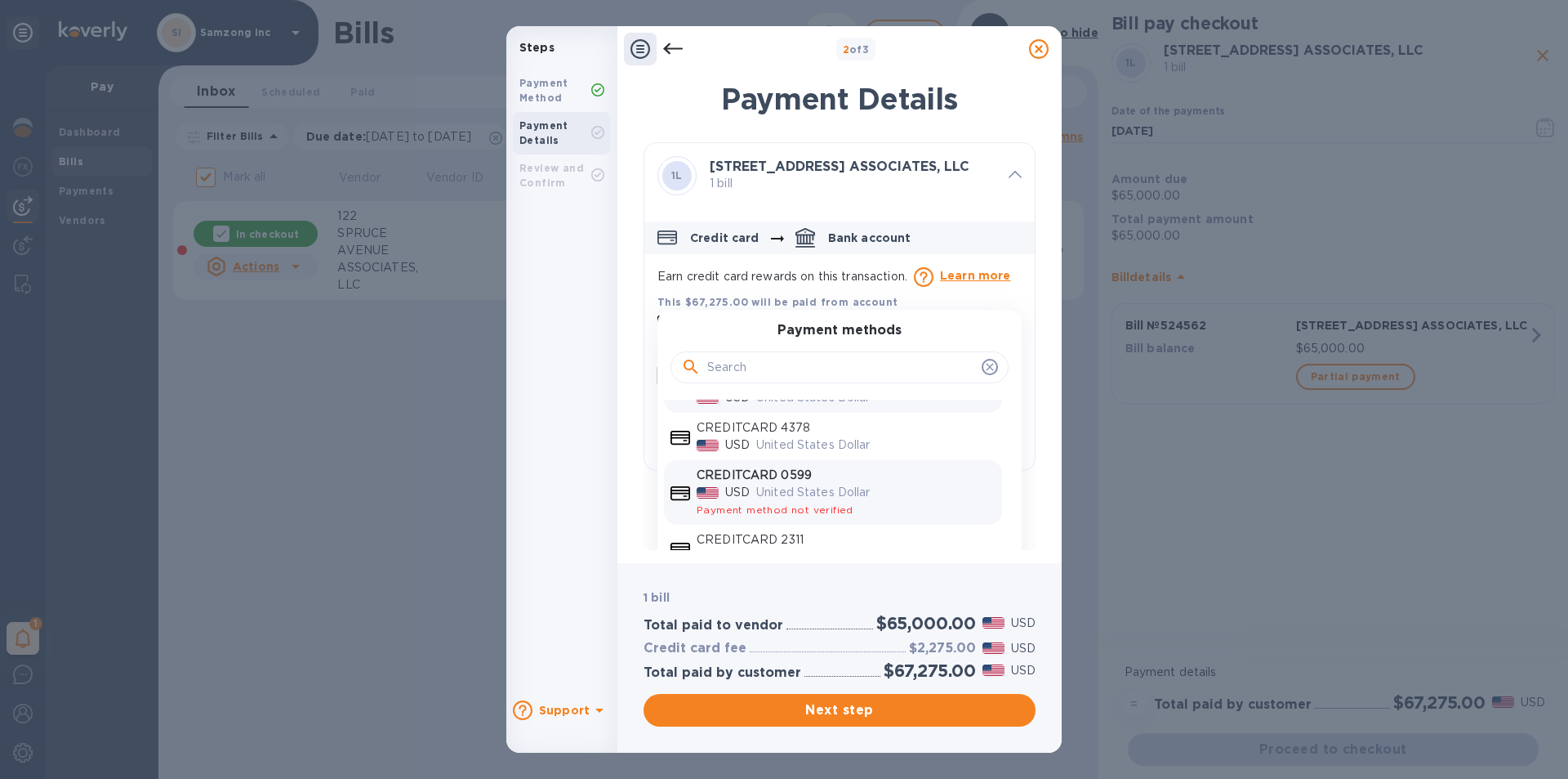
scroll to position [50, 0]
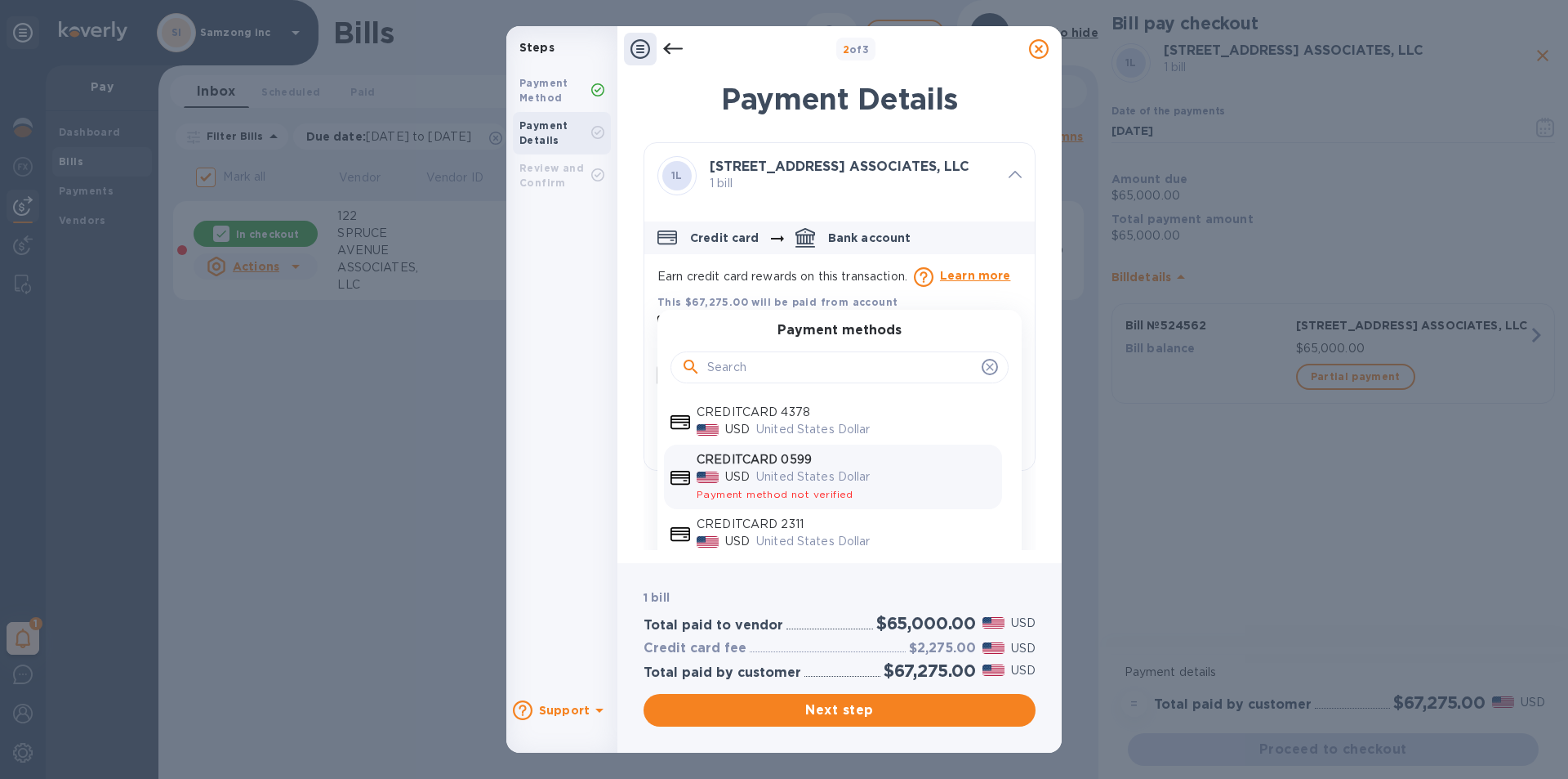
click at [770, 471] on p "United States Dollar" at bounding box center [875, 476] width 239 height 17
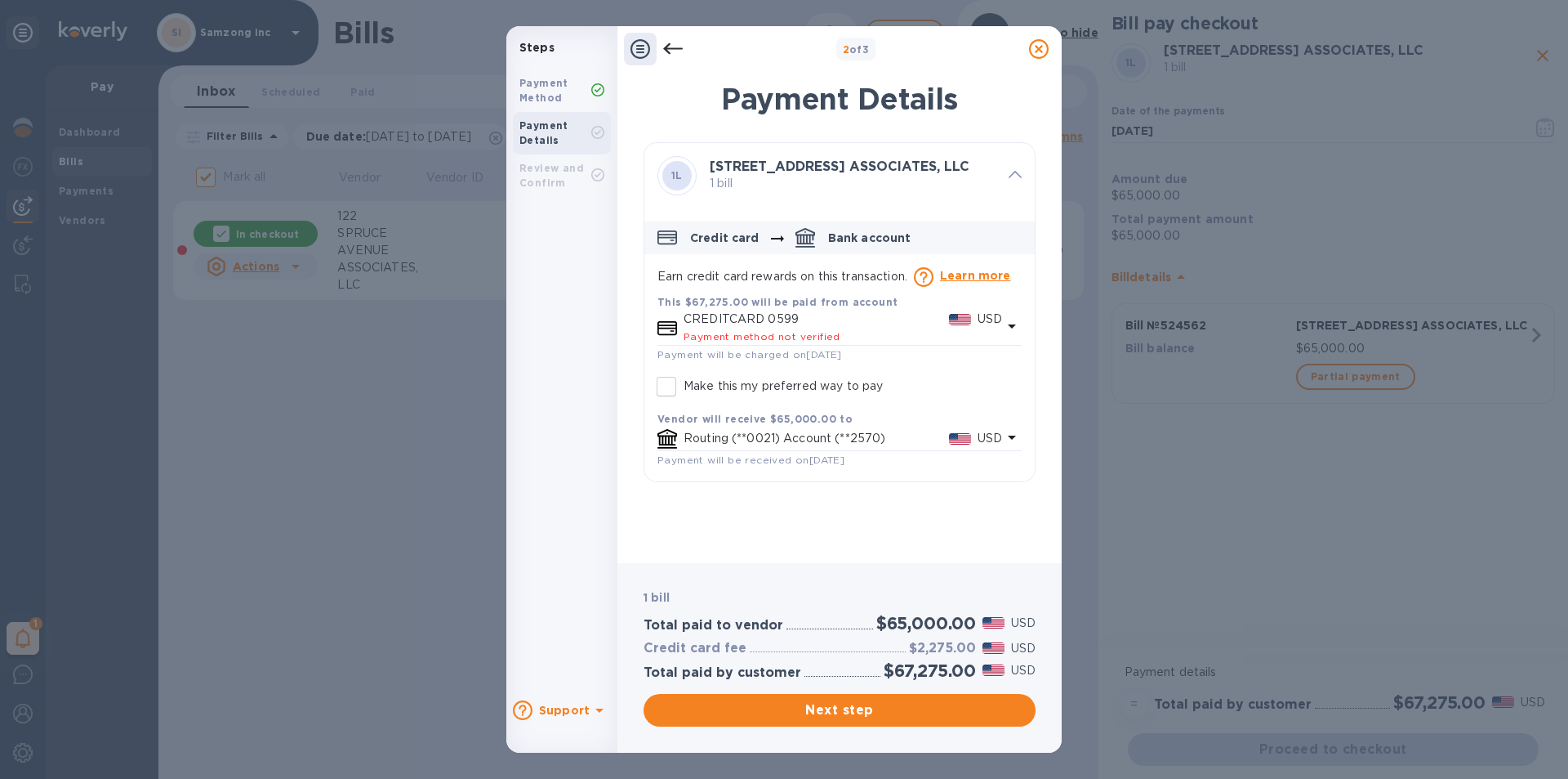
click at [731, 339] on span "Payment method not verified" at bounding box center [762, 336] width 157 height 12
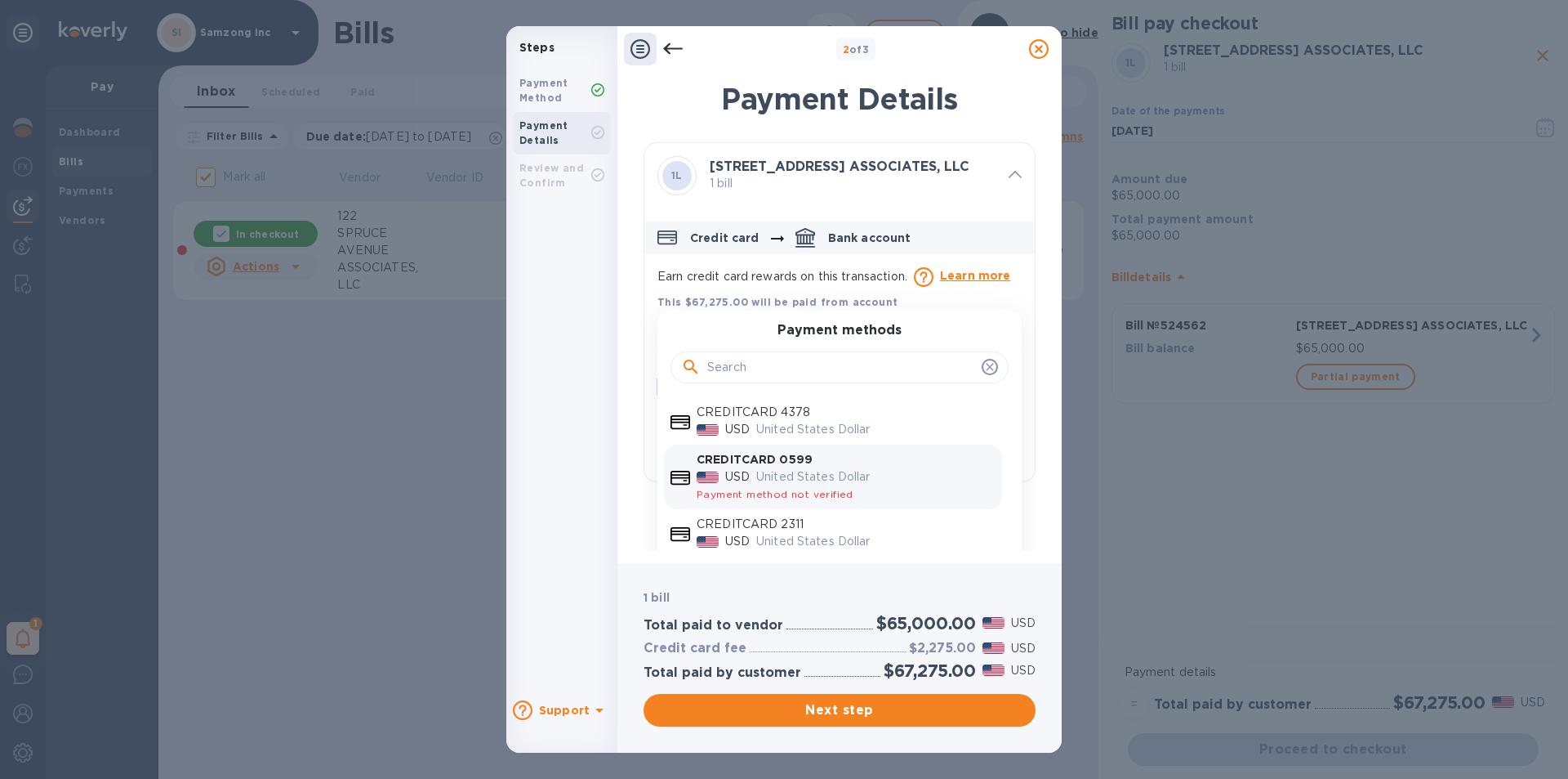
click at [899, 481] on p "United States Dollar" at bounding box center [875, 476] width 239 height 17
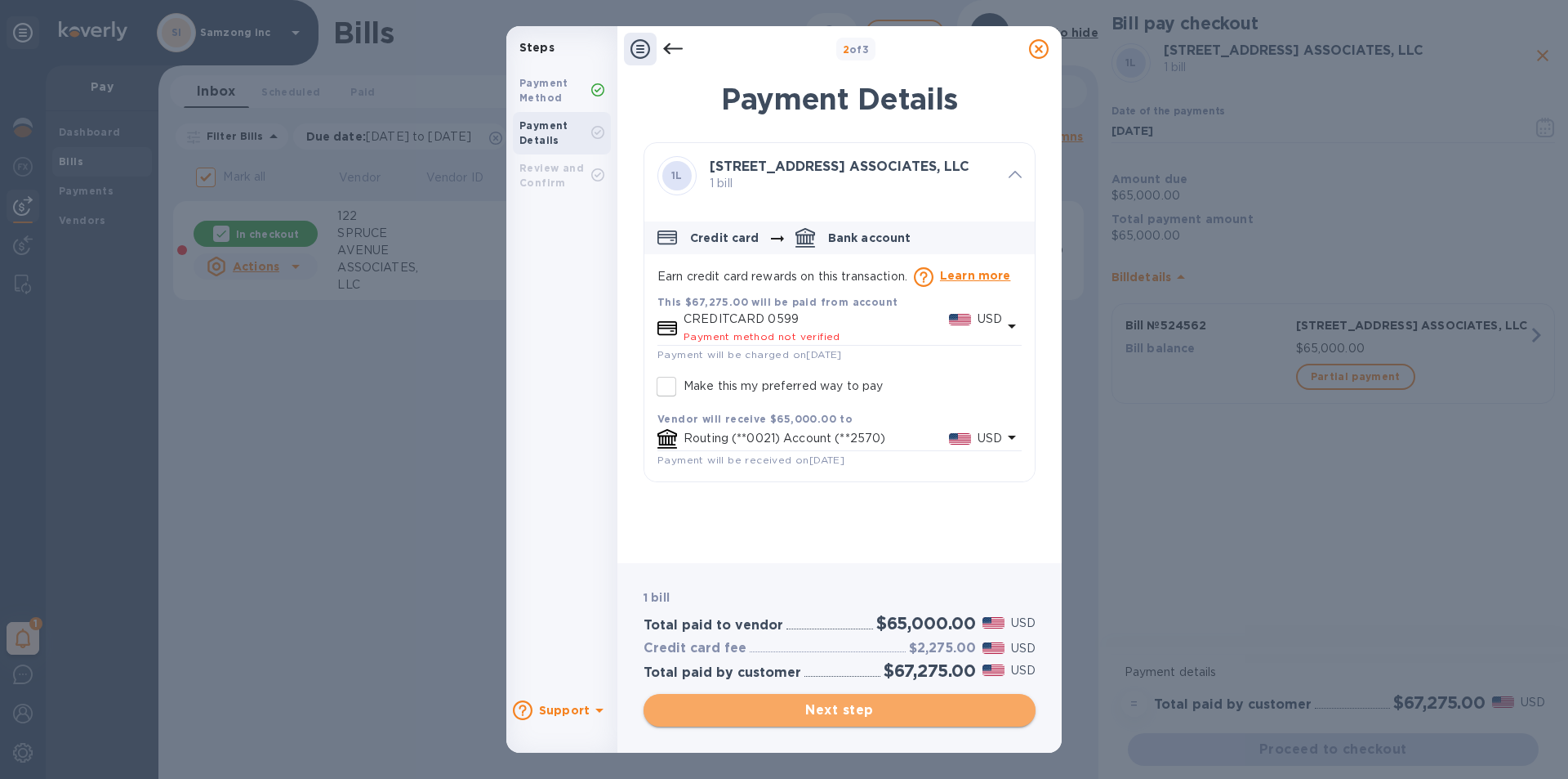
click at [820, 710] on span "Next step" at bounding box center [839, 710] width 366 height 20
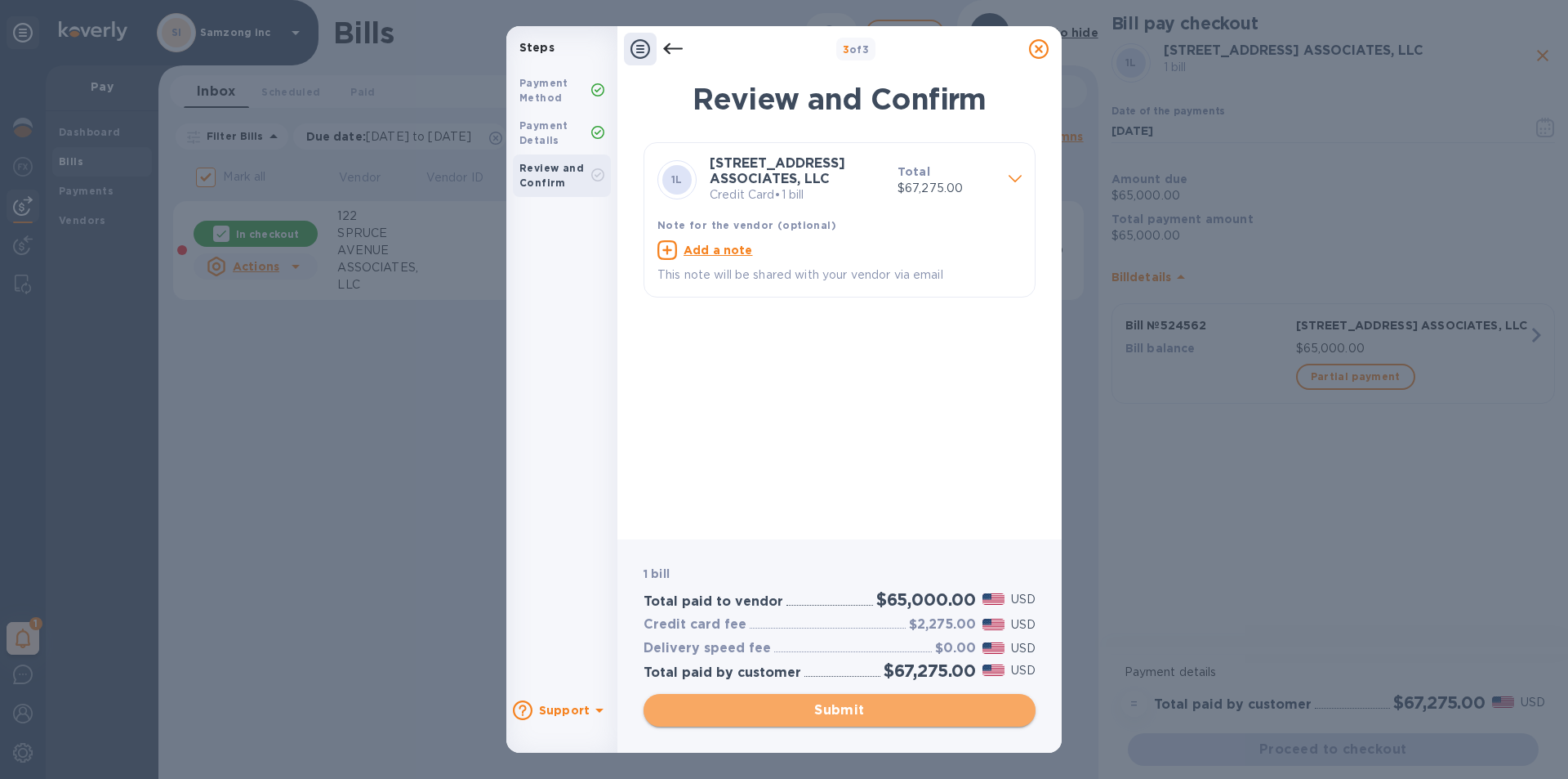
click at [828, 709] on span "Submit" at bounding box center [839, 710] width 366 height 20
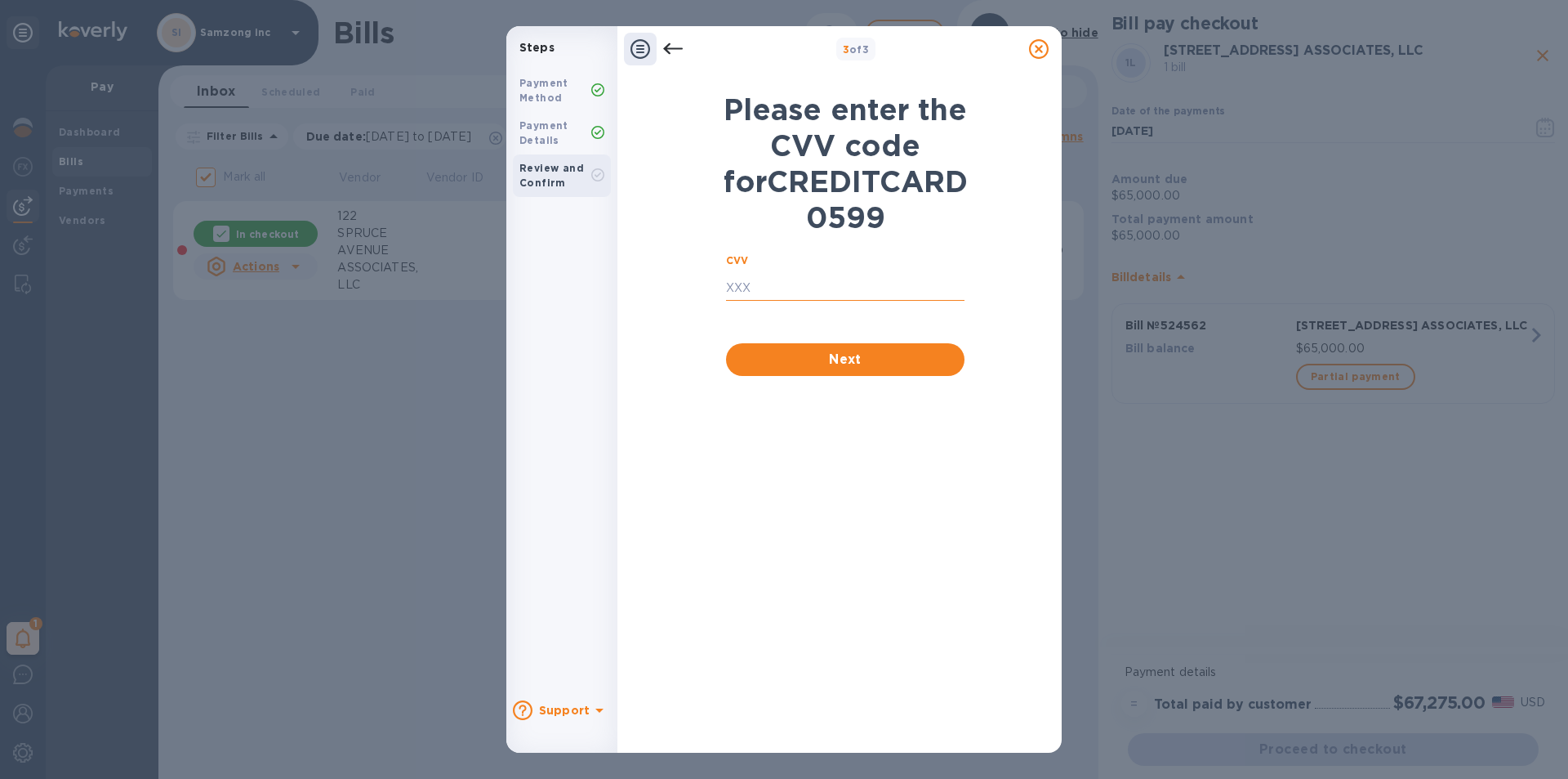
click at [842, 301] on input "text" at bounding box center [844, 288] width 239 height 25
type input "688"
click at [873, 369] on span "Next" at bounding box center [845, 360] width 212 height 20
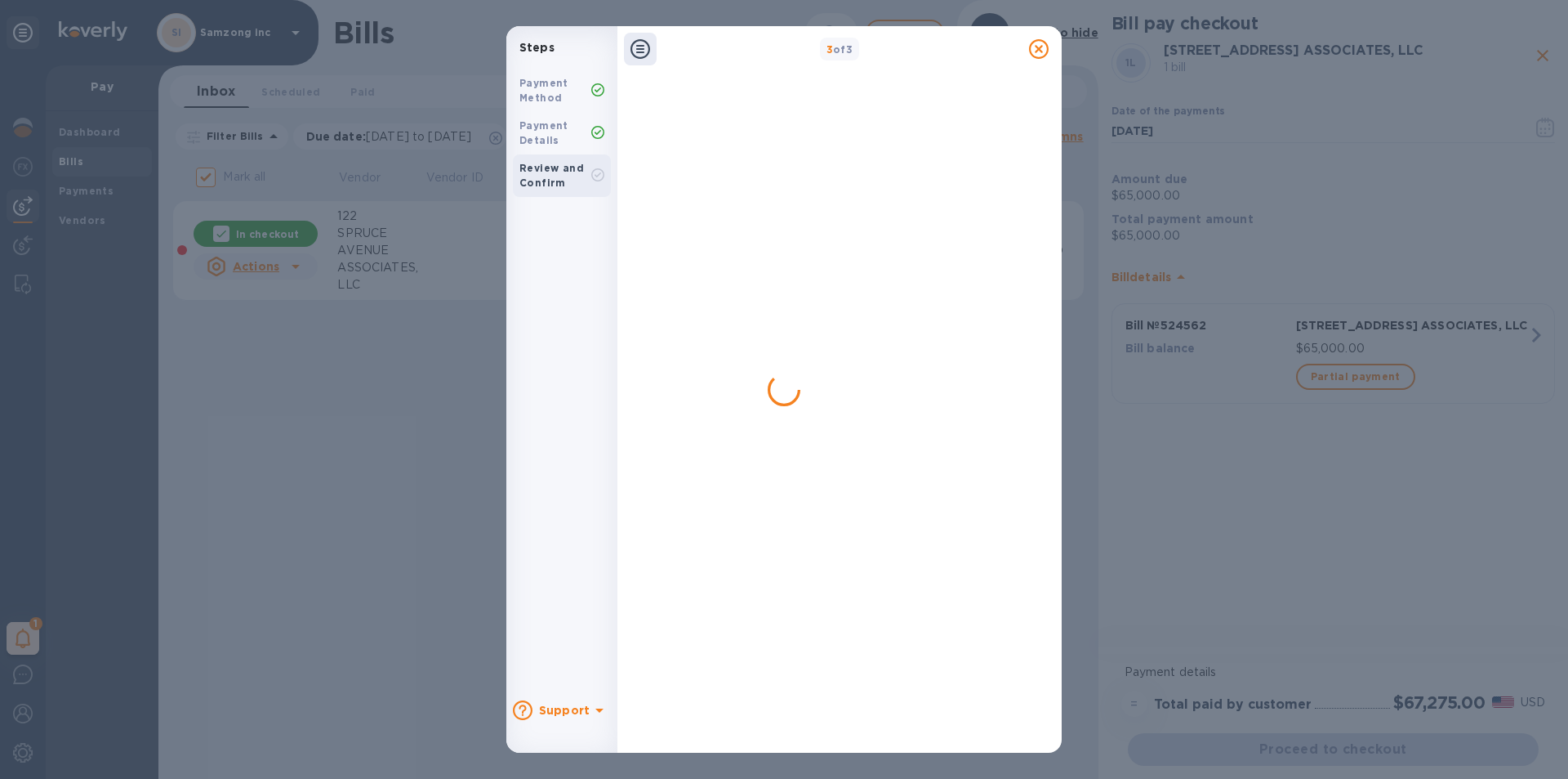
checkbox input "false"
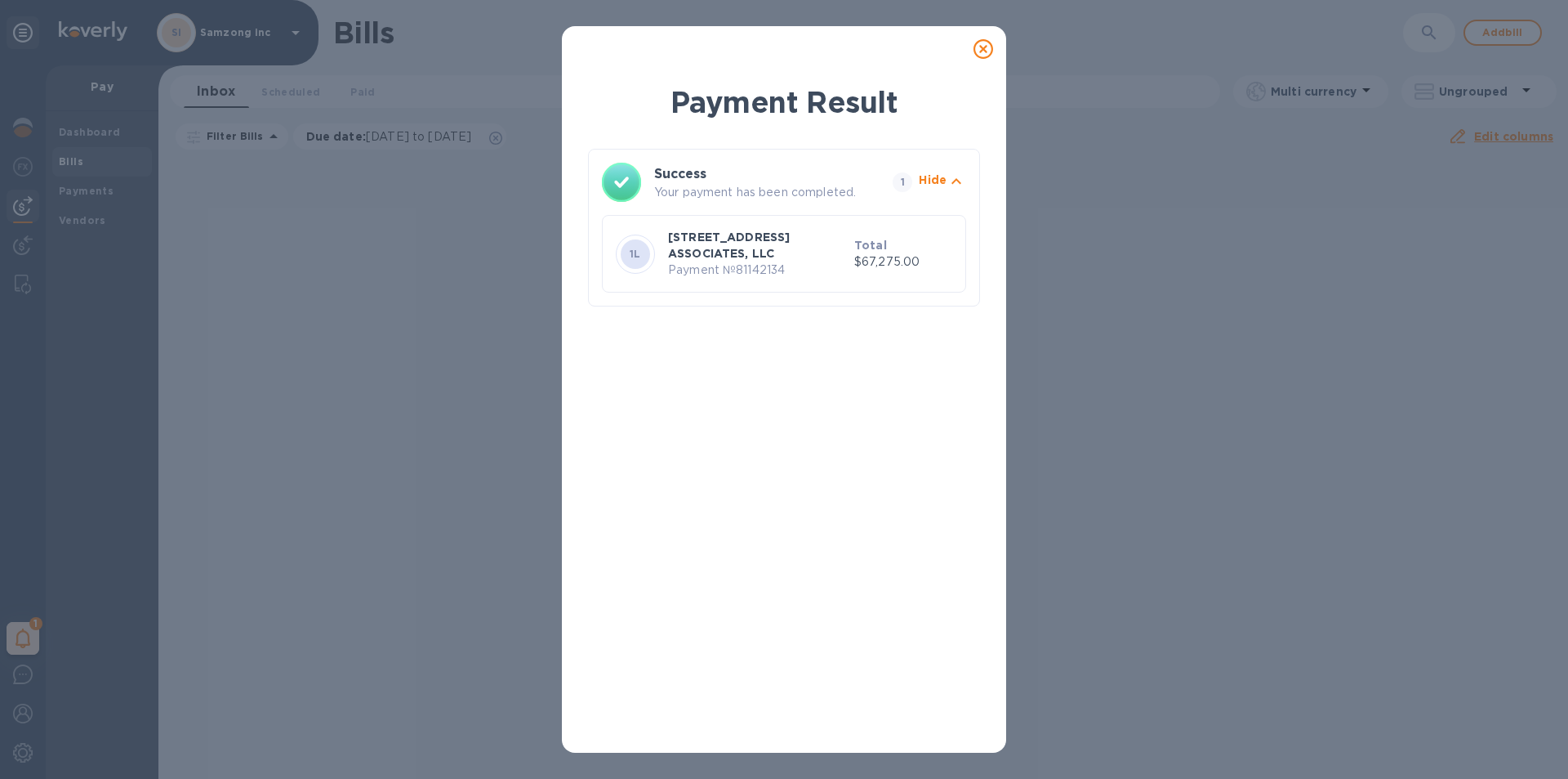
click at [988, 51] on icon at bounding box center [983, 49] width 20 height 20
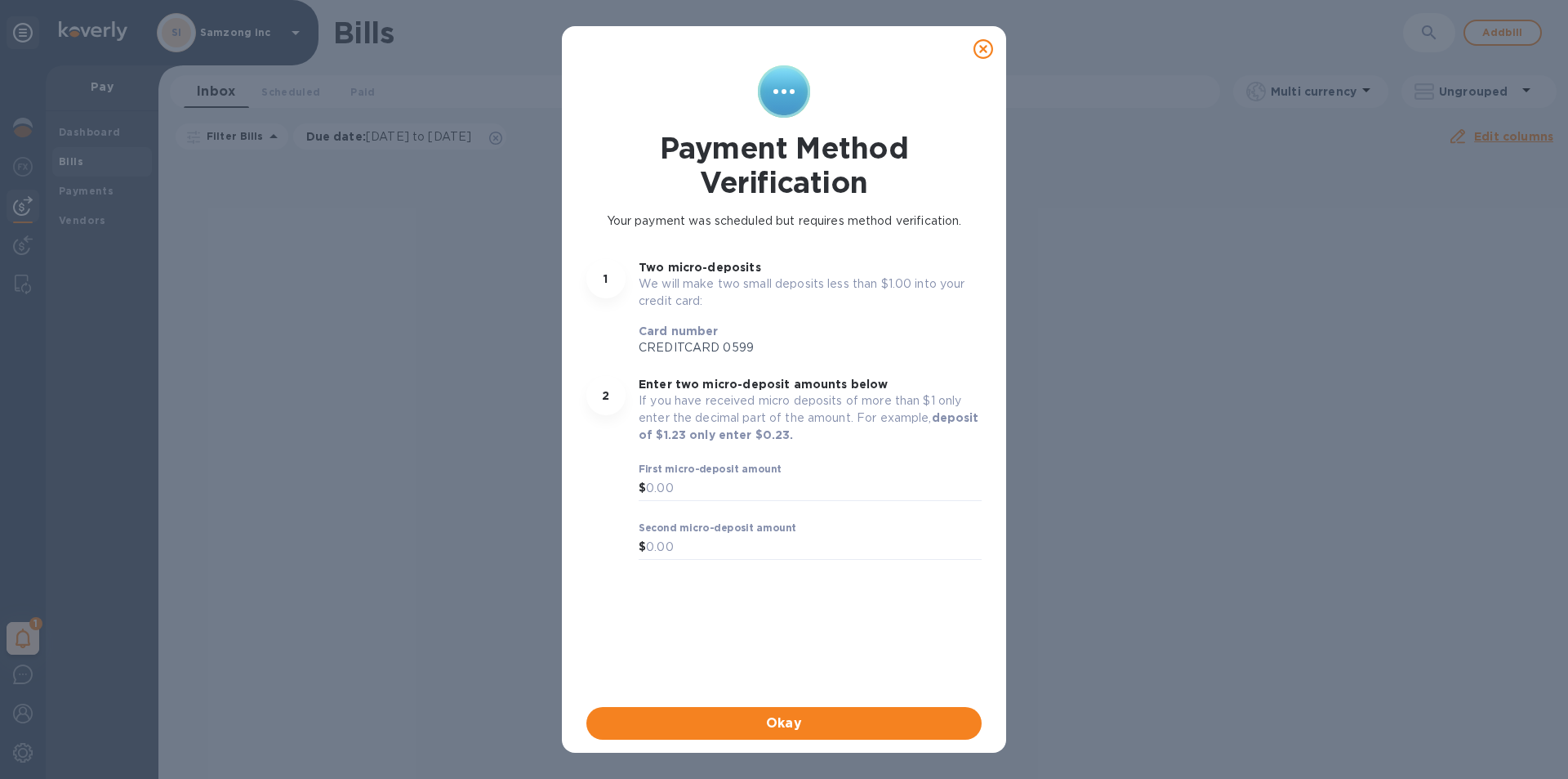
drag, startPoint x: 977, startPoint y: 45, endPoint x: 892, endPoint y: 53, distance: 85.4
click at [892, 53] on div at bounding box center [784, 49] width 431 height 33
click at [985, 47] on icon at bounding box center [983, 49] width 20 height 20
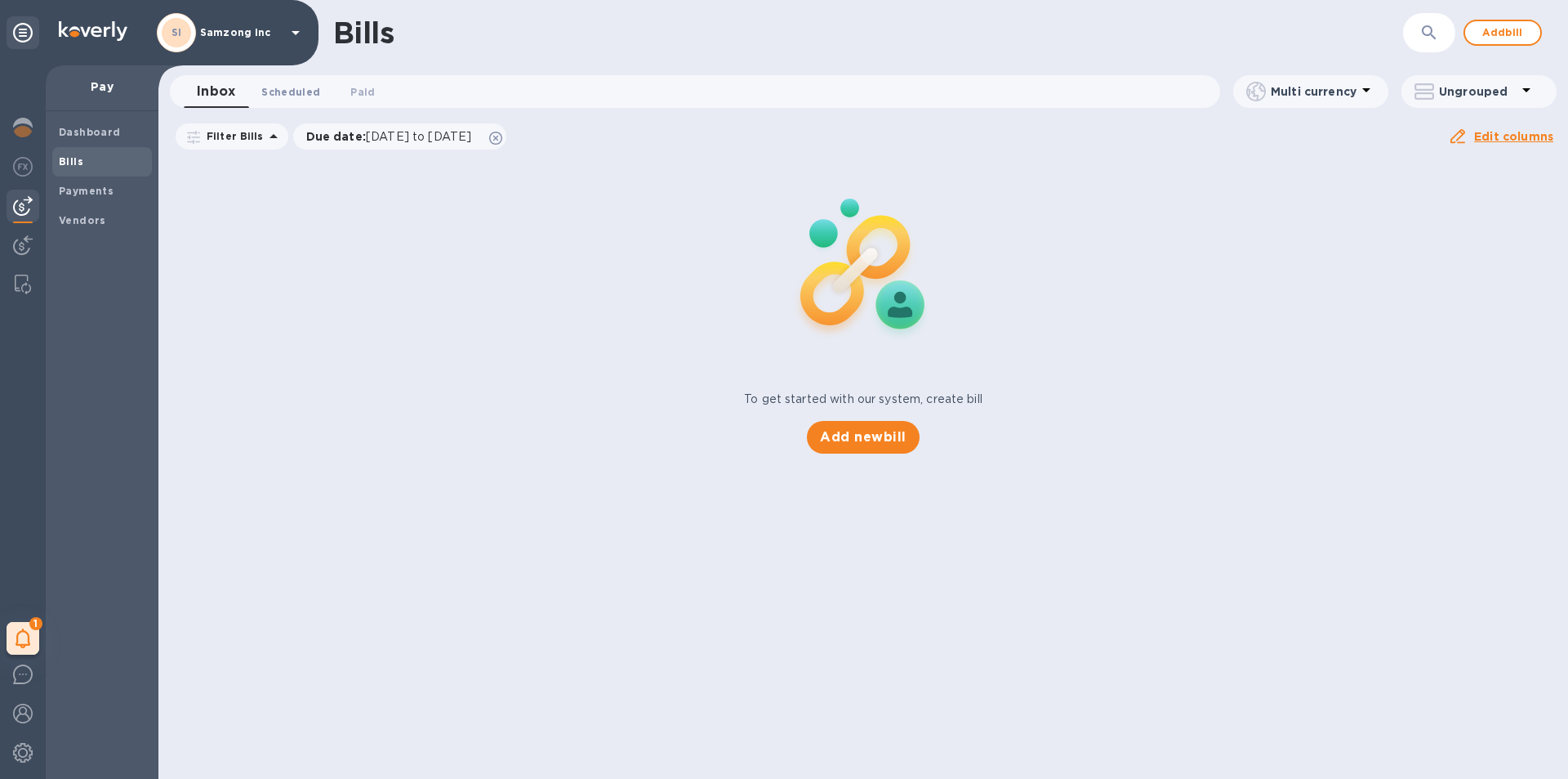
click at [288, 92] on span "Scheduled 0" at bounding box center [291, 91] width 59 height 17
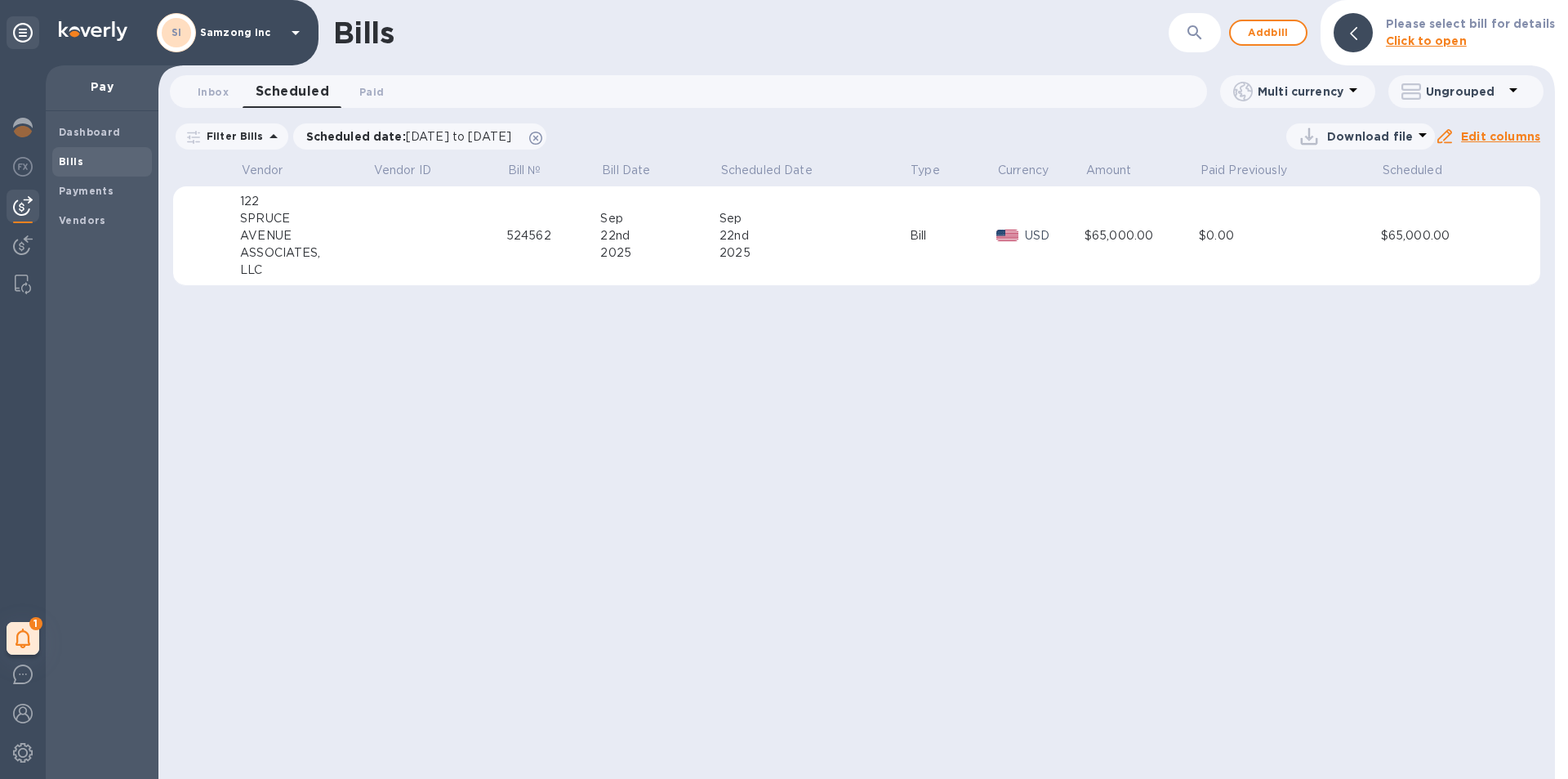
click at [860, 235] on div "22nd" at bounding box center [814, 235] width 190 height 17
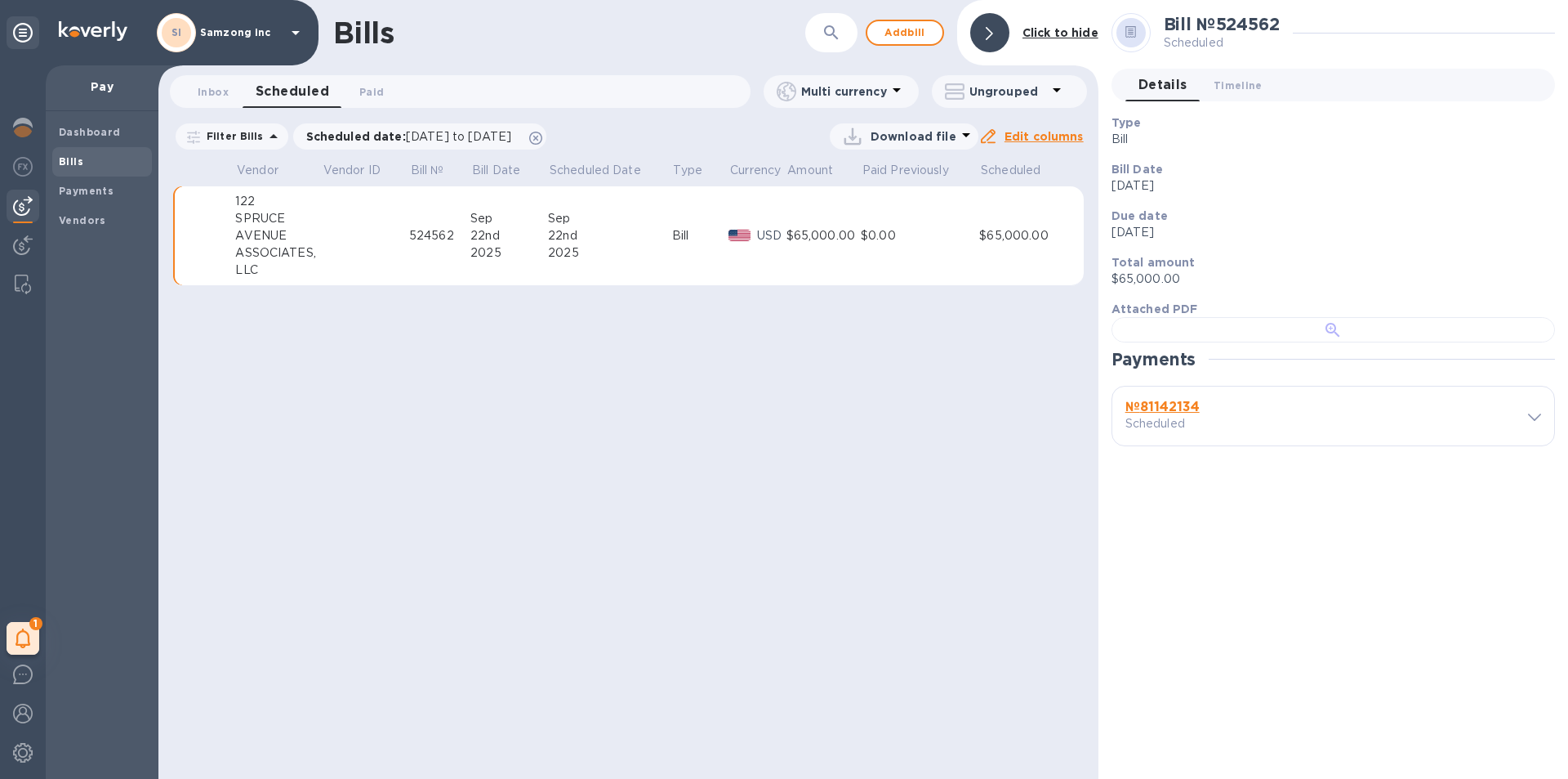
scroll to position [241, 0]
click at [1187, 414] on b "№ 81142134" at bounding box center [1162, 407] width 74 height 16
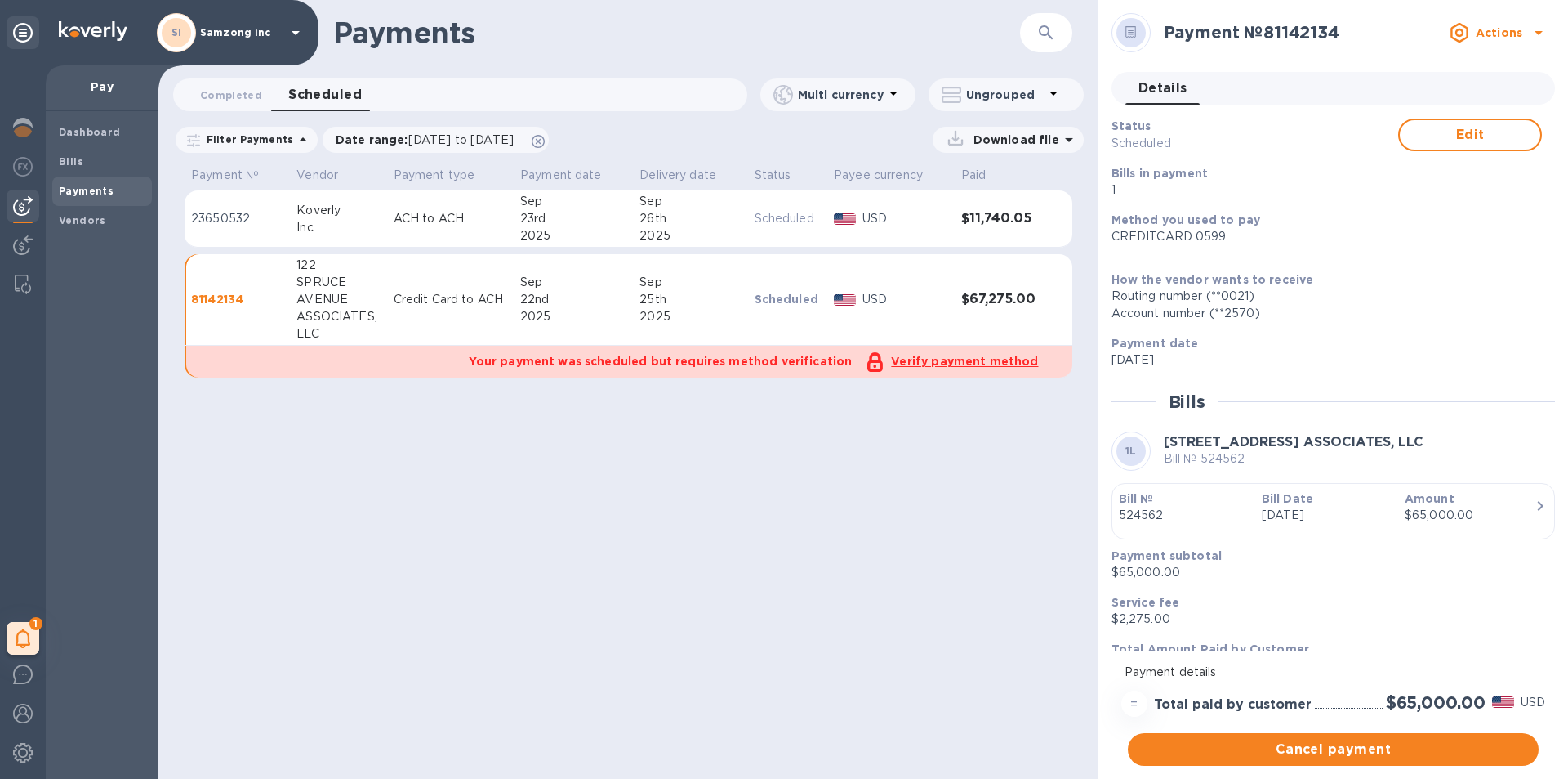
click at [962, 362] on u "Verify payment method" at bounding box center [964, 361] width 147 height 13
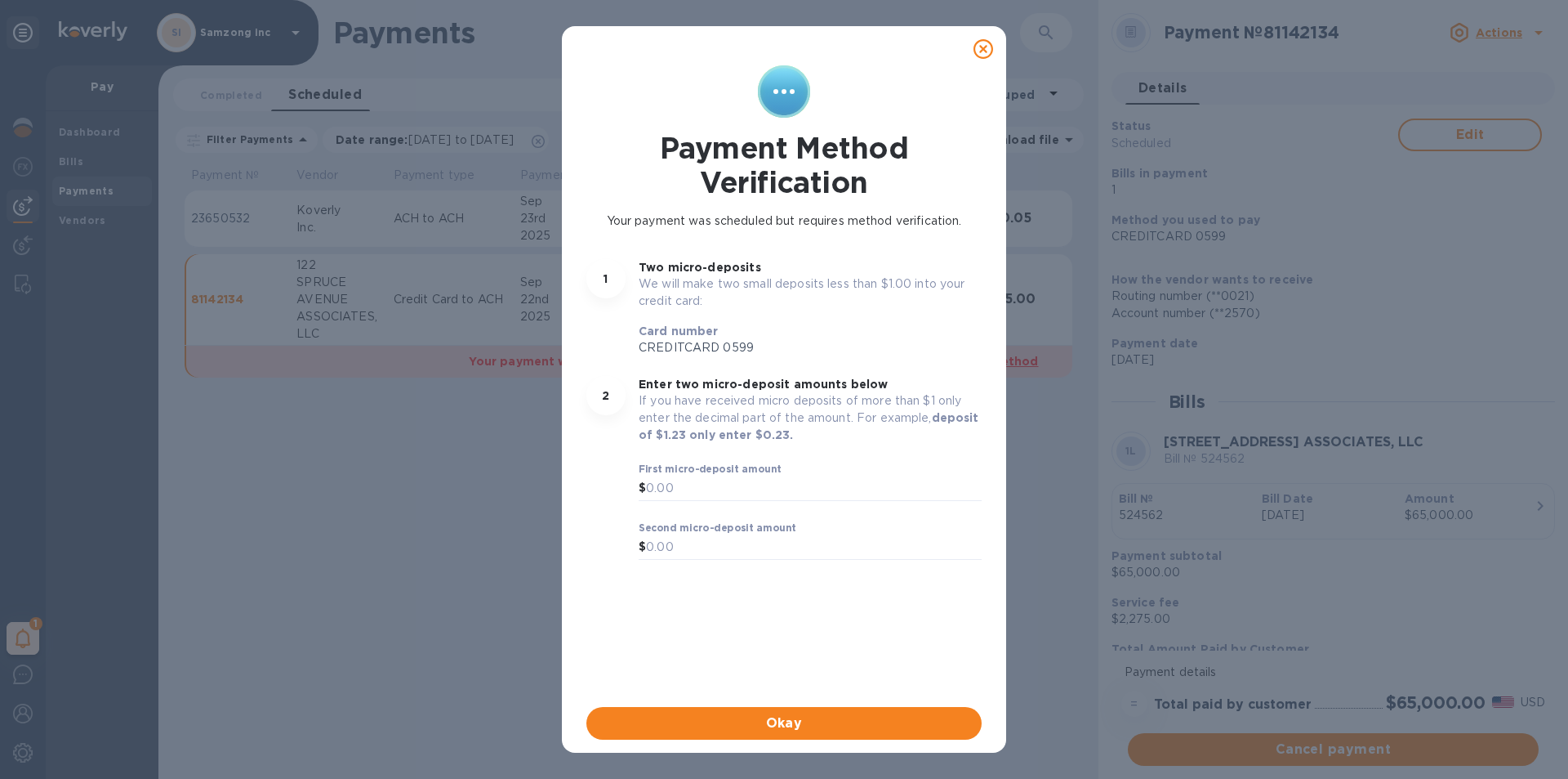
click at [986, 46] on icon at bounding box center [983, 49] width 20 height 20
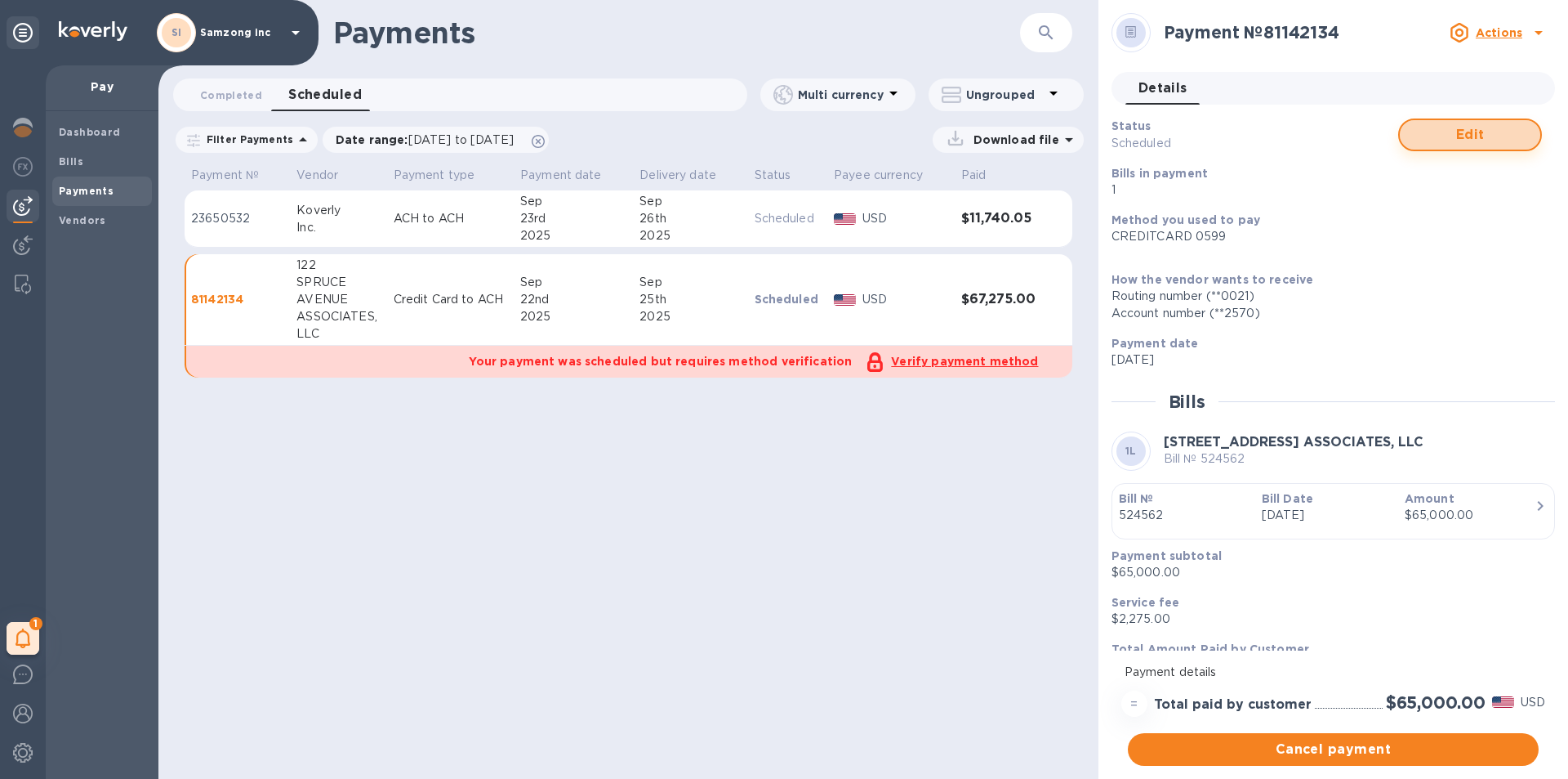
click at [1476, 127] on span "Edit" at bounding box center [1470, 135] width 114 height 20
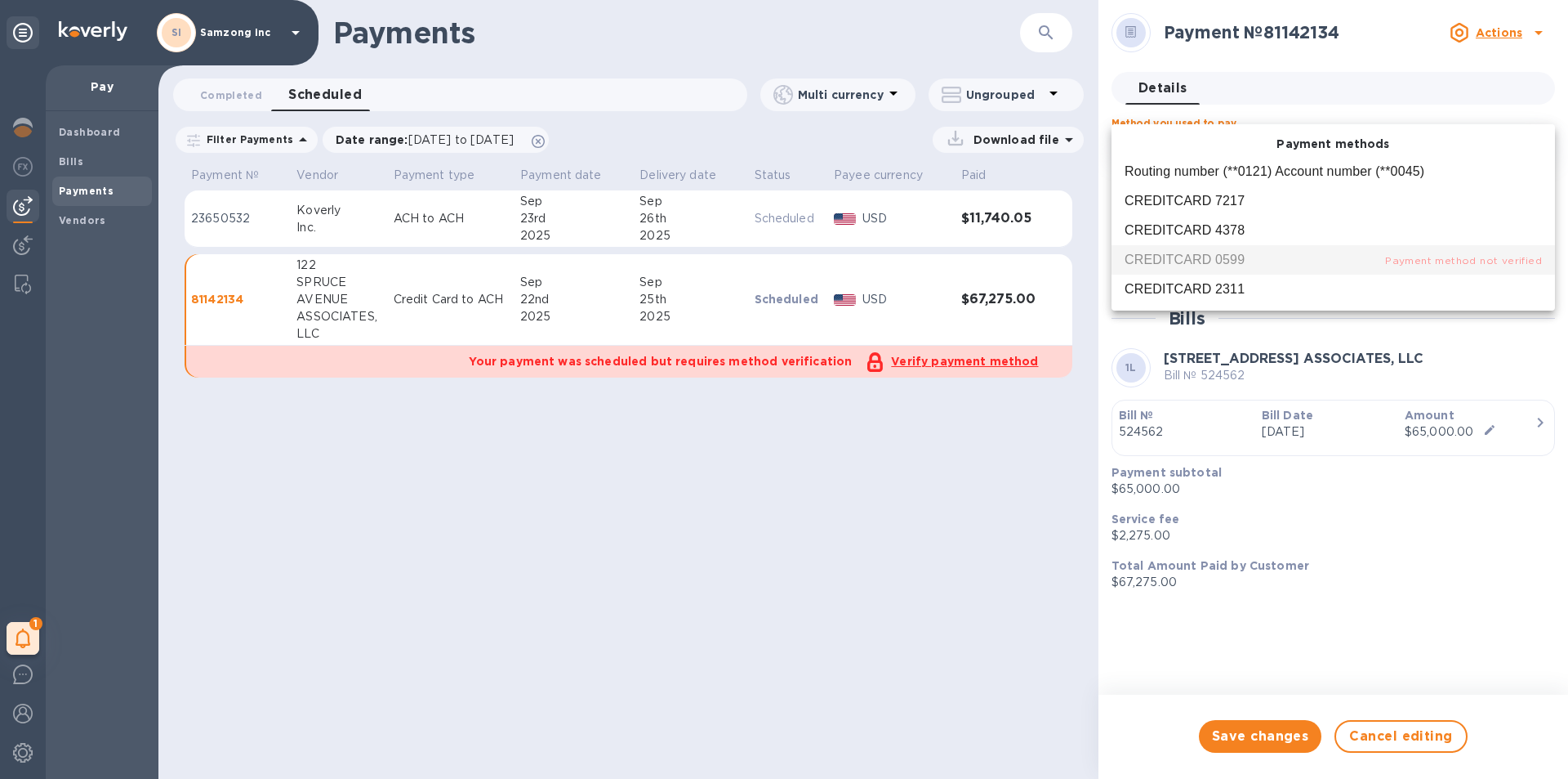
click at [1462, 139] on body "SI Samzong inc 1 My tasks Pay Dashboard Bills Payments Vendors Payments ​ Compl…" at bounding box center [784, 389] width 1568 height 779
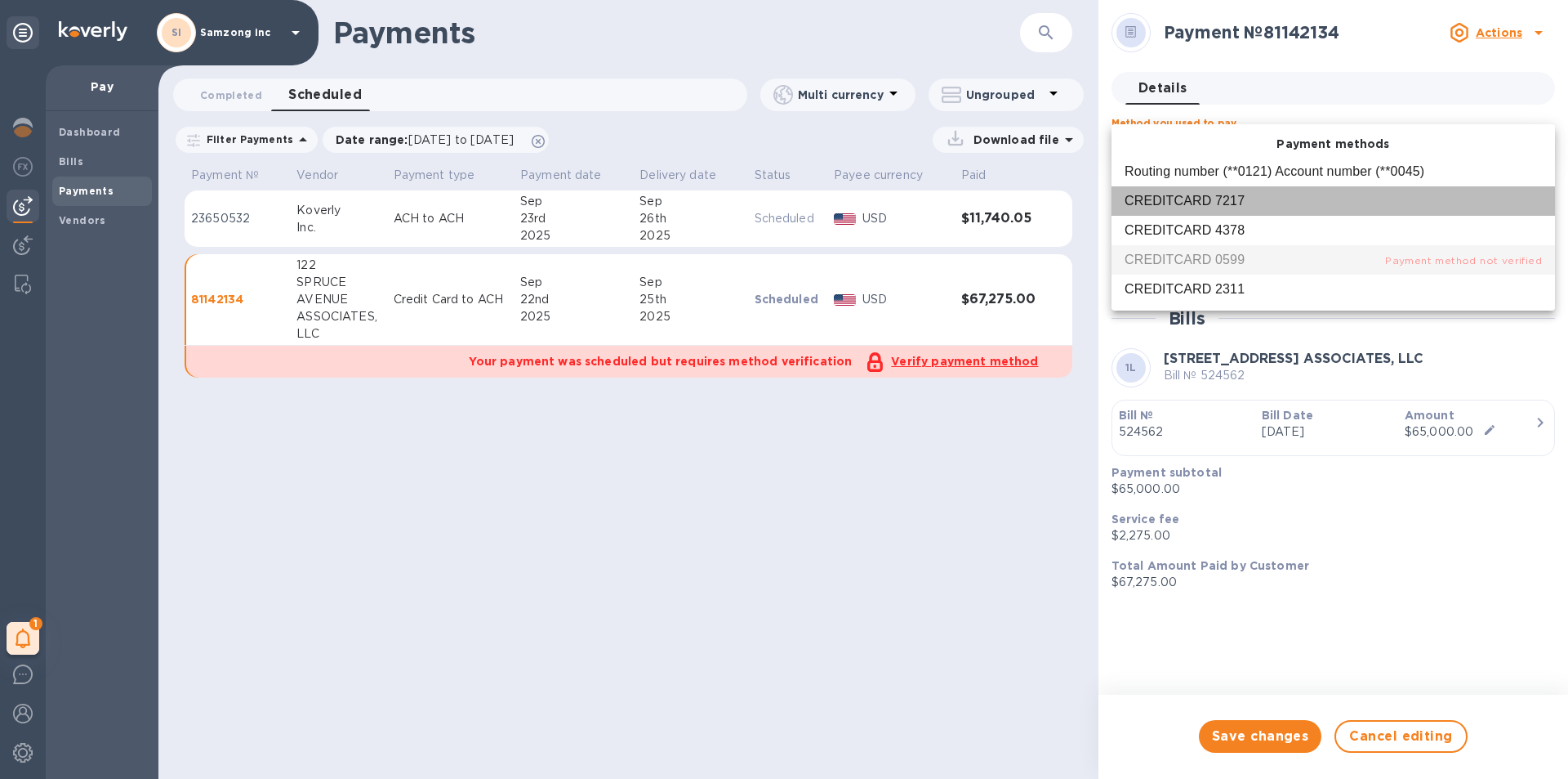
click at [1208, 206] on div "CREDITCARD 7217" at bounding box center [1184, 201] width 120 height 20
type input "method:509246687757687325300002:814003878195571739080596660200016"
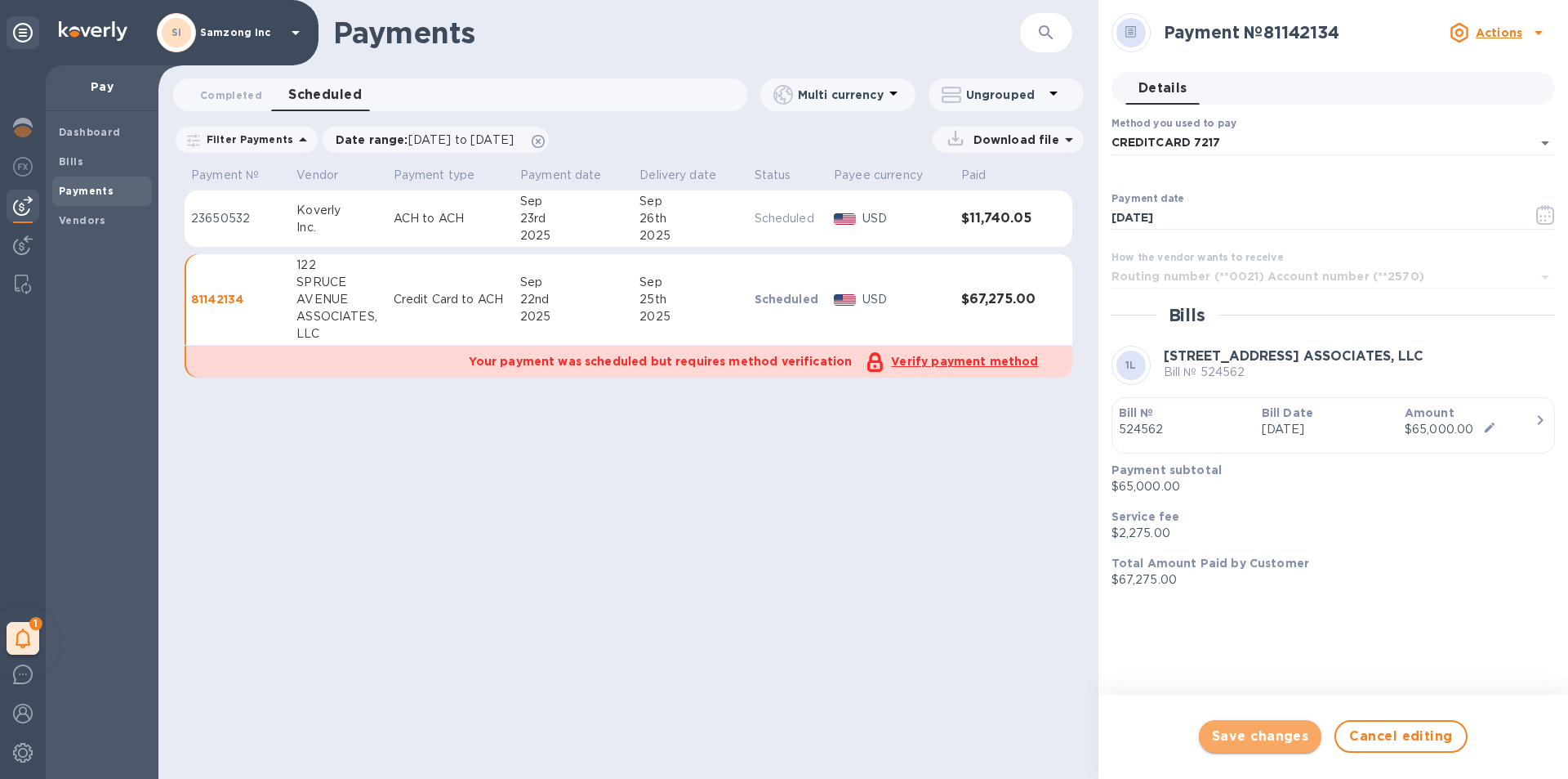
click at [1283, 746] on span "Save changes" at bounding box center [1260, 736] width 97 height 20
